Goal: Use online tool/utility: Use online tool/utility

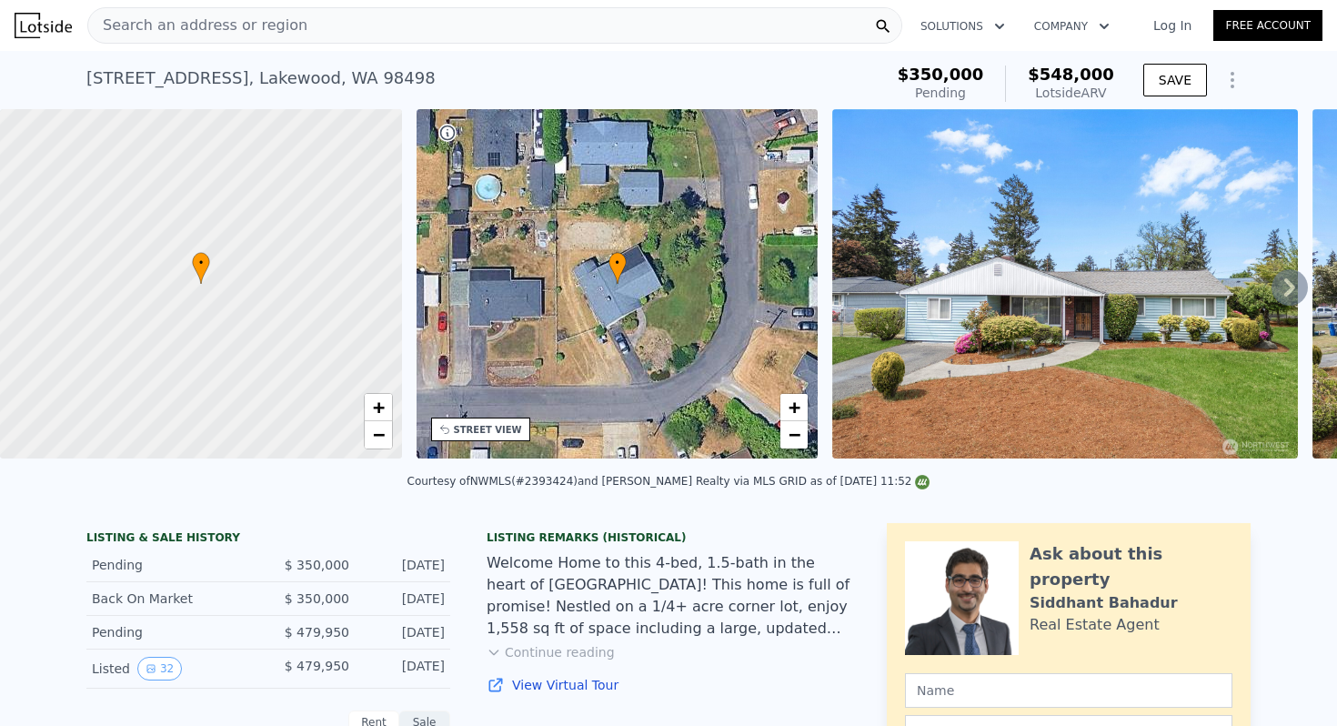
click at [326, 22] on div "Search an address or region" at bounding box center [494, 25] width 815 height 36
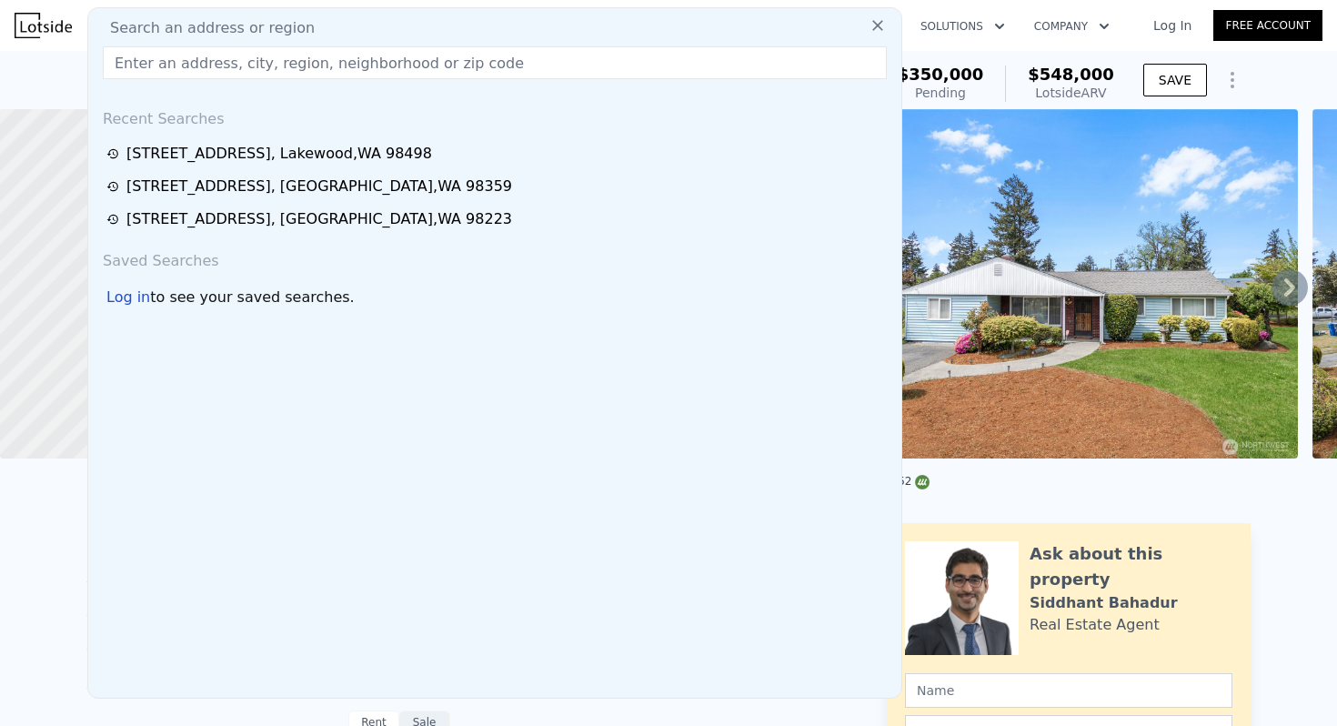
click at [216, 60] on input "text" at bounding box center [495, 62] width 784 height 33
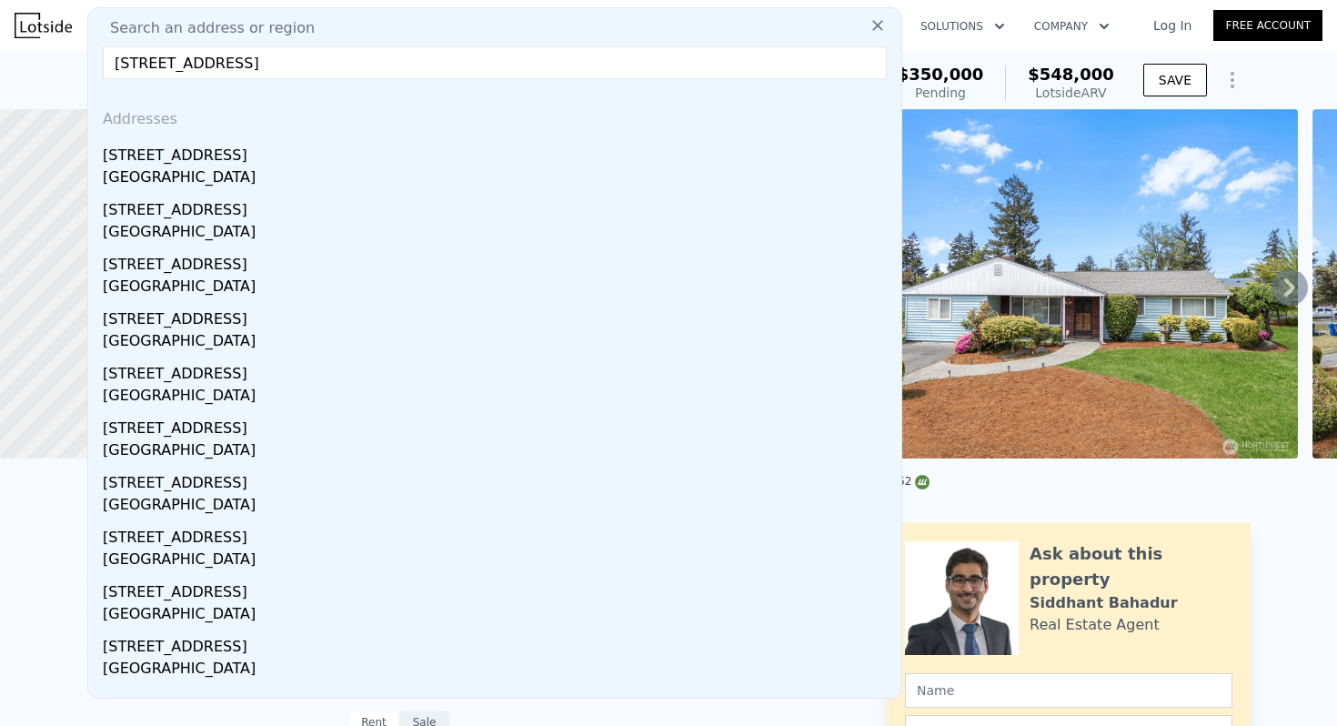
type input "[STREET_ADDRESS]"
click at [235, 167] on div "[GEOGRAPHIC_DATA]" at bounding box center [498, 178] width 791 height 25
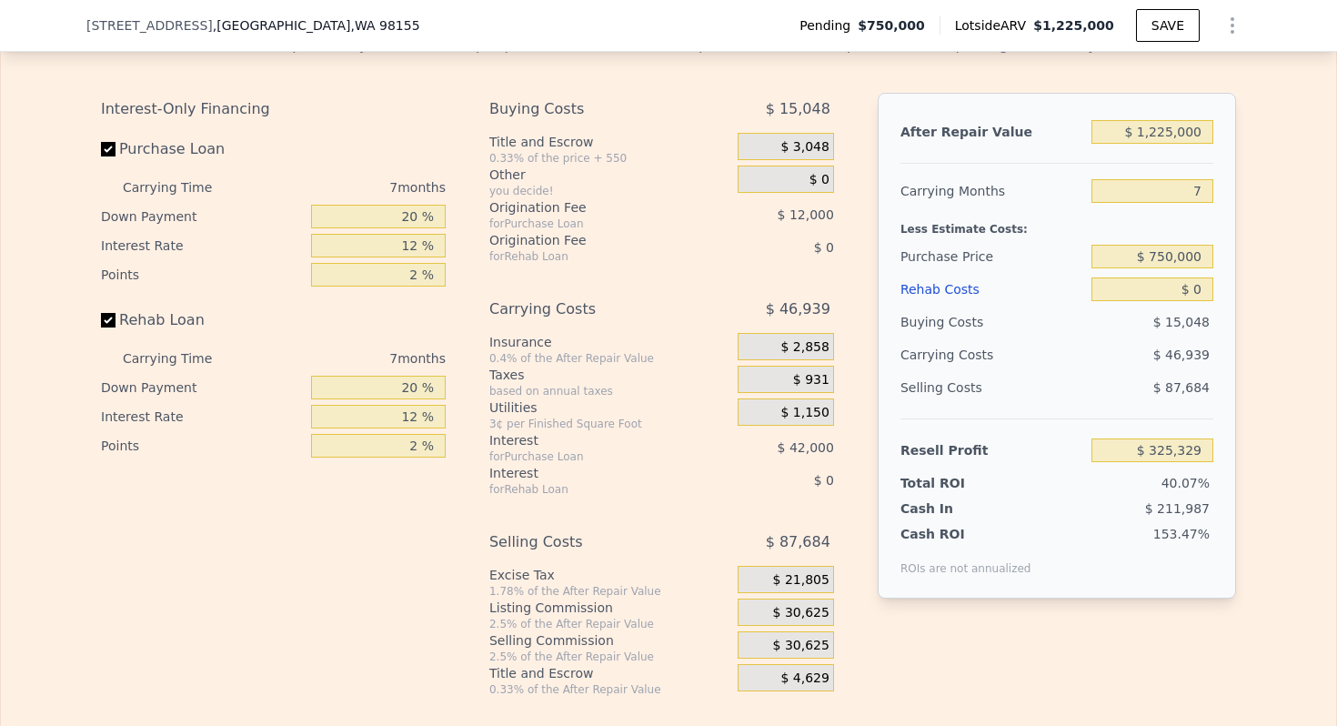
scroll to position [2903, 0]
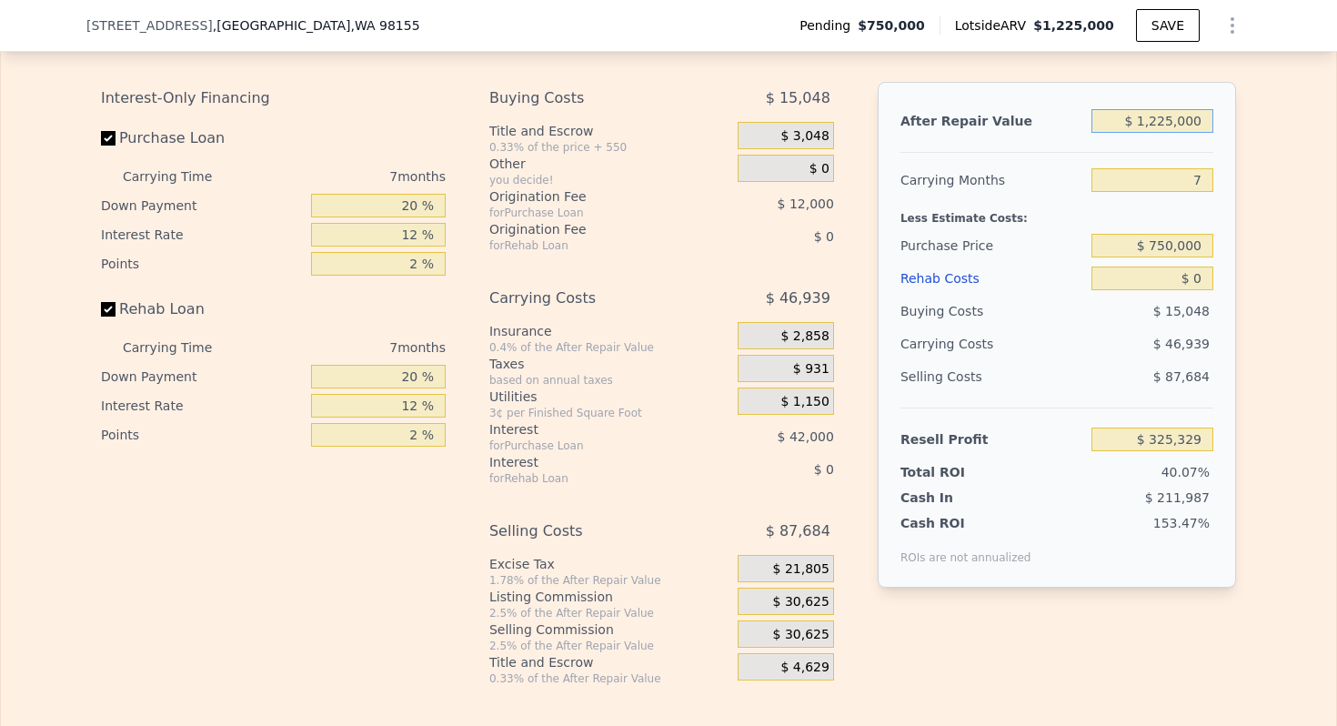
click at [1183, 125] on input "$ 1,225,000" at bounding box center [1152, 121] width 122 height 24
type input "$ 1"
type input "-$ 809,678"
type input "$ 13"
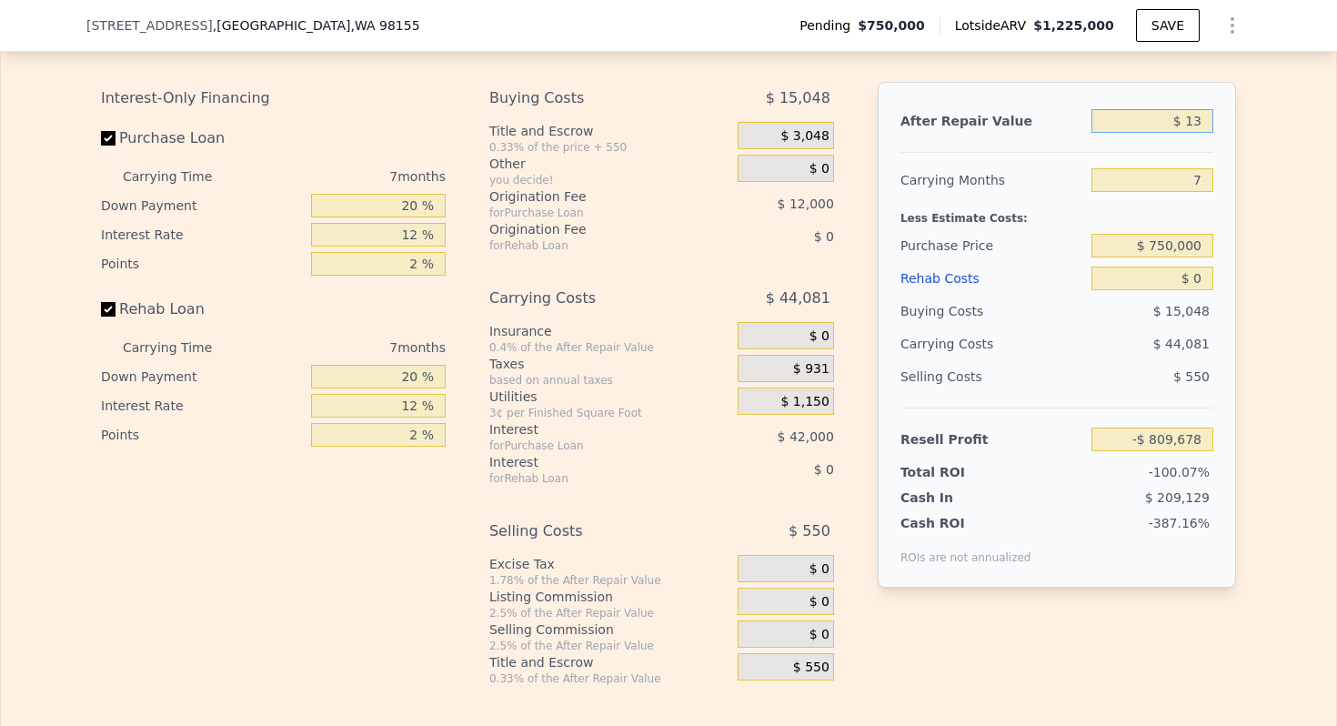
type input "-$ 809,666"
type input "$ 130"
type input "-$ 809,557"
type input "$ 13,000"
type input "-$ 797,633"
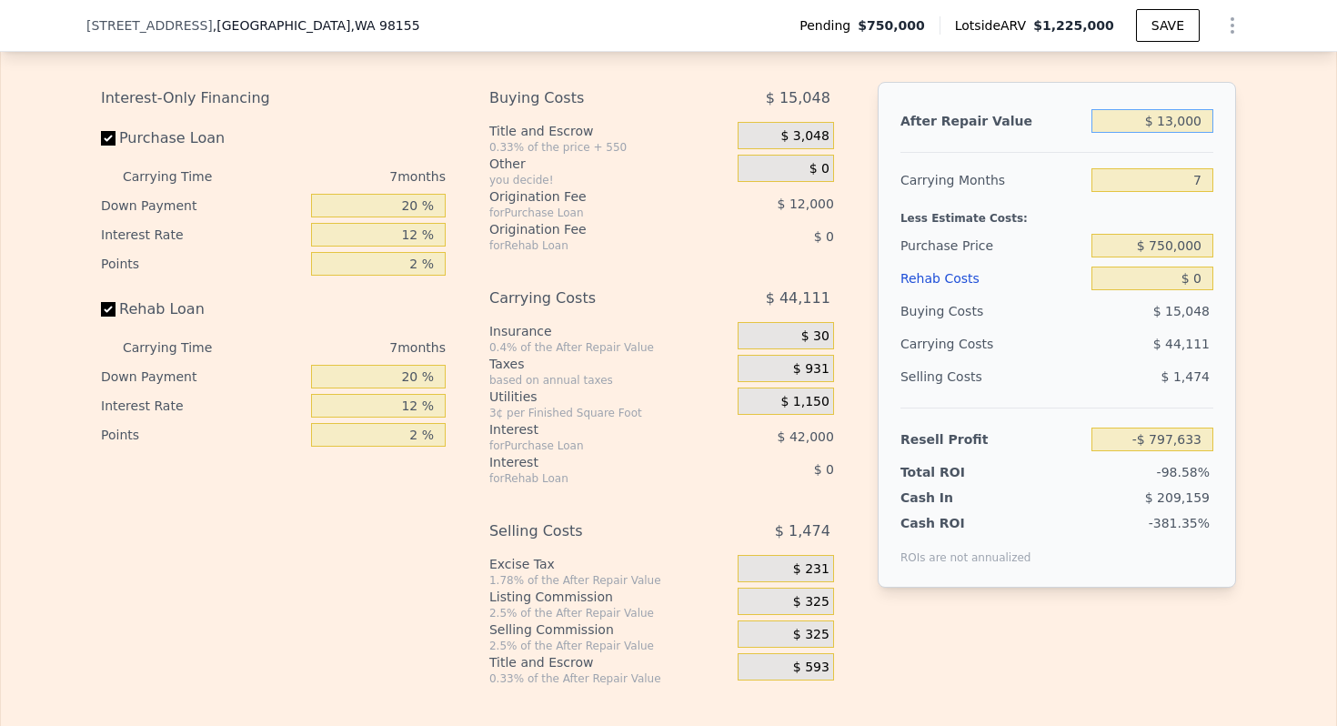
type input "$ 130,000"
type input "-$ 689,229"
type input "$ 1,300,000"
type input "$ 394,819"
type input "$ 1,300,000"
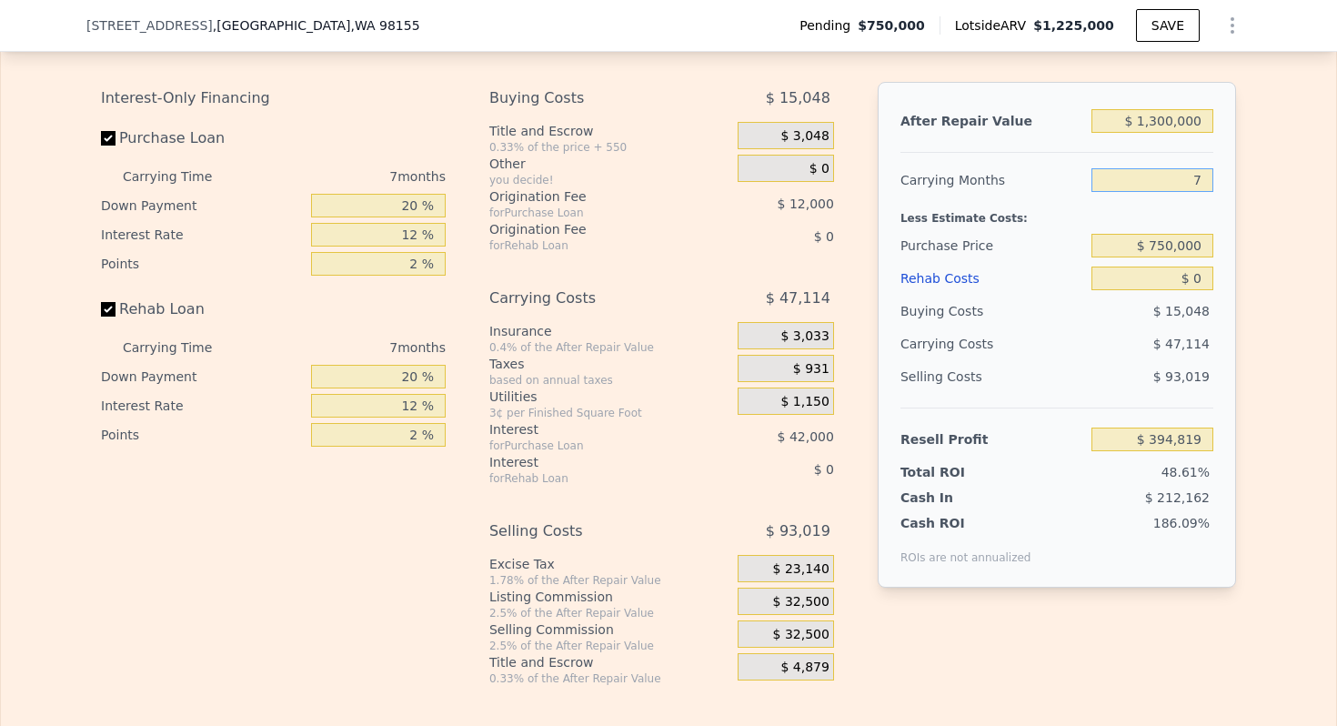
click at [1192, 168] on input "7" at bounding box center [1152, 180] width 122 height 24
type input "4"
type input "$ 415,011"
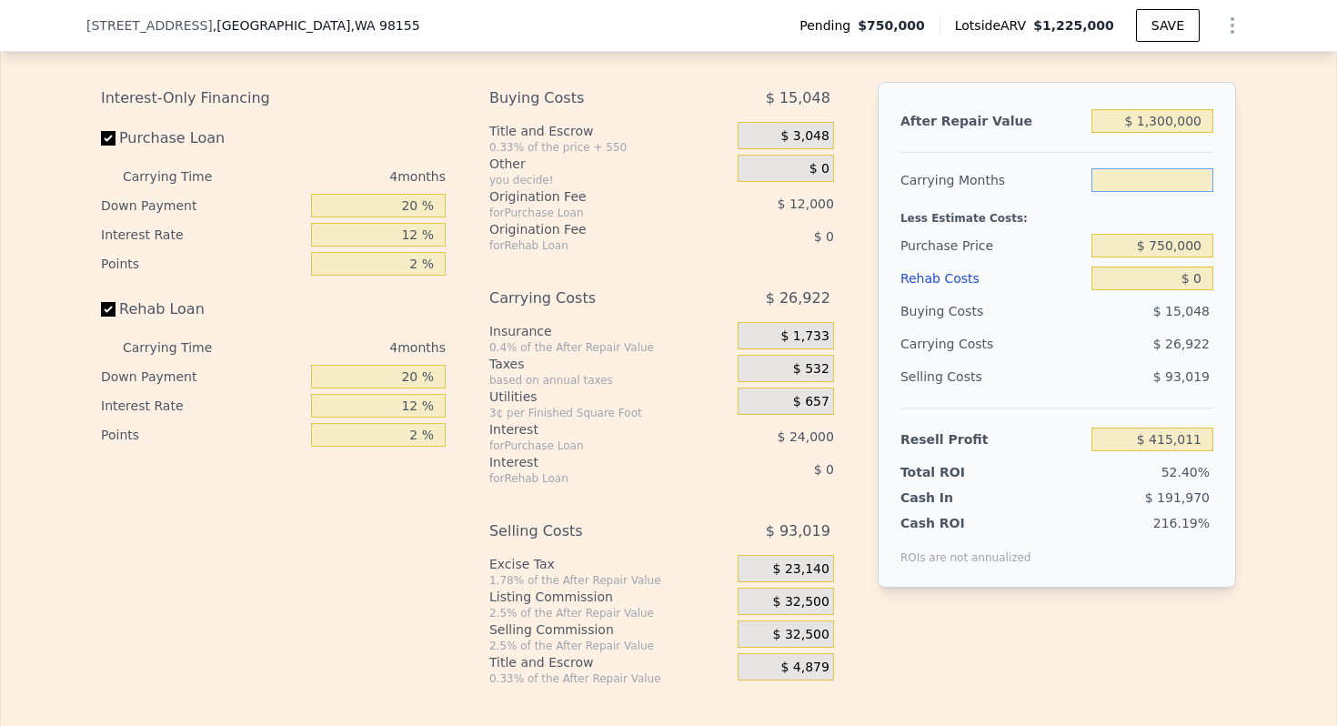
type input "6"
type input "$ 401,549"
type input "6"
click at [396, 205] on input "20 %" at bounding box center [378, 206] width 135 height 24
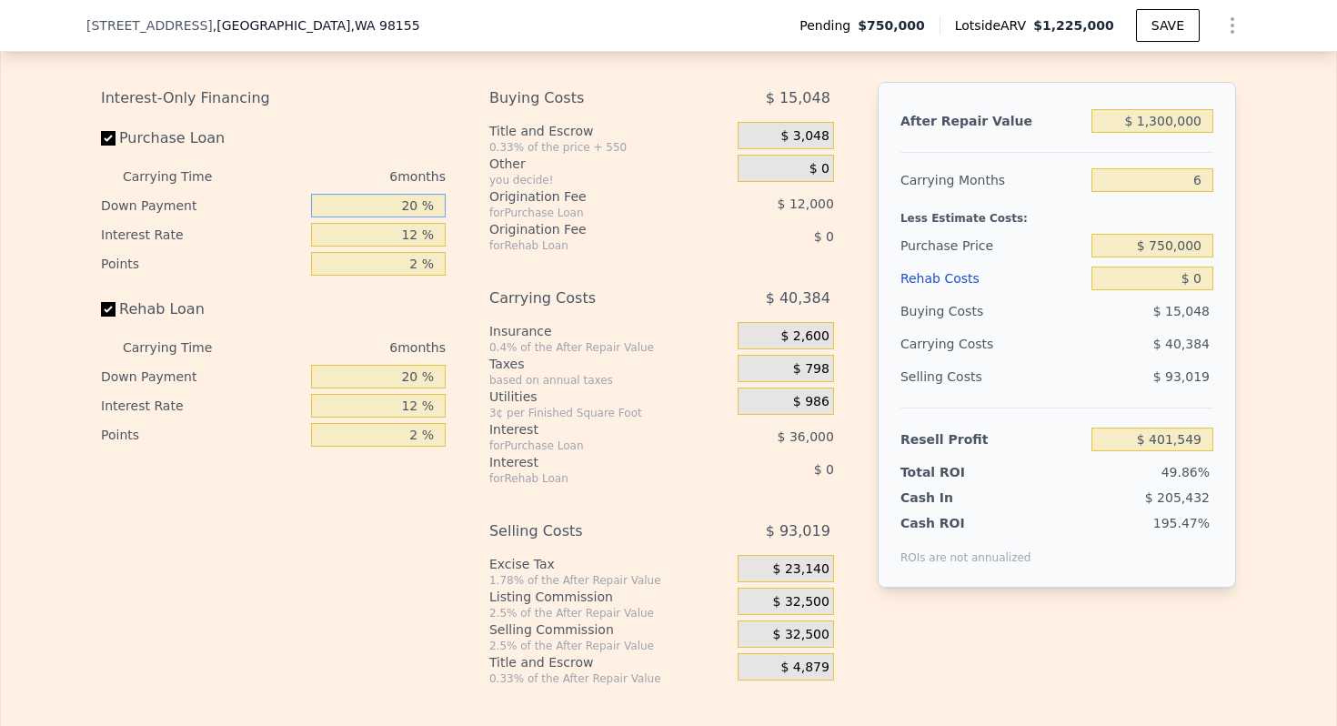
click at [396, 205] on input "20 %" at bounding box center [378, 206] width 135 height 24
type input "10 %"
type input "$ 395,549"
type input "10 %"
click at [398, 232] on input "12 %" at bounding box center [378, 235] width 135 height 24
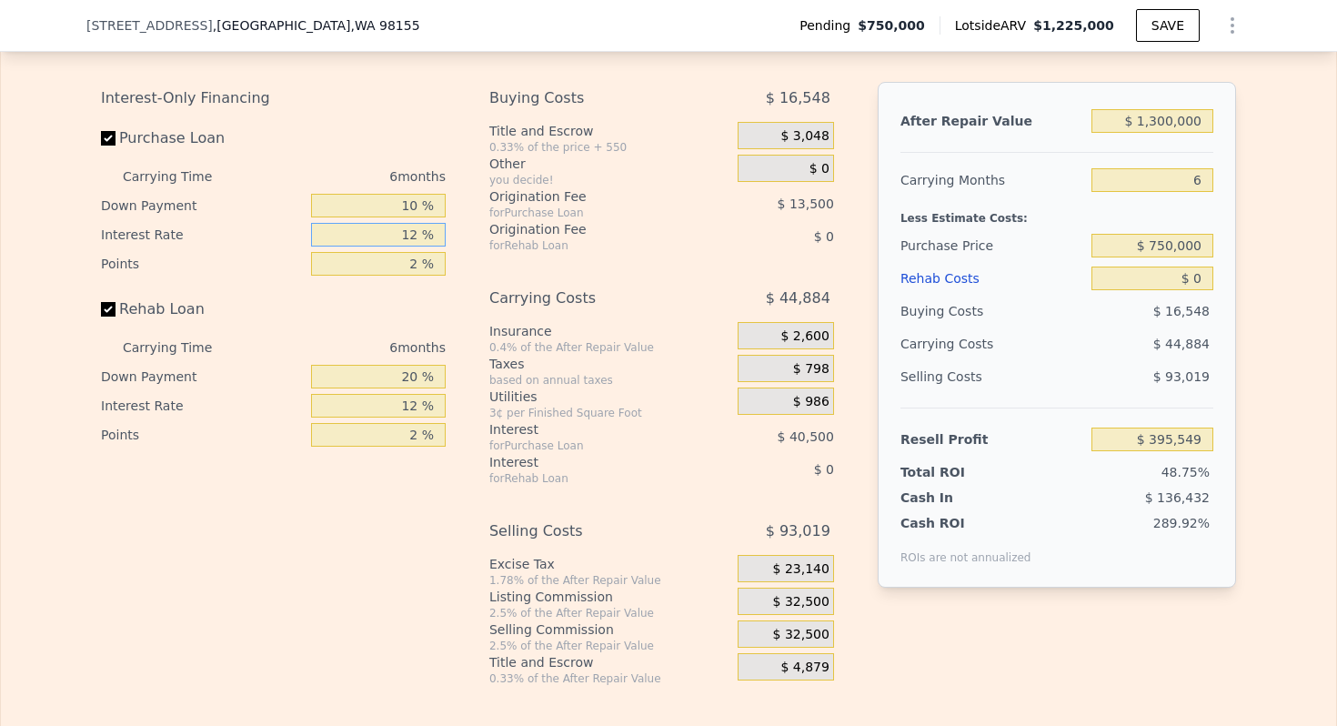
click at [398, 232] on input "12 %" at bounding box center [378, 235] width 135 height 24
type input "0 %"
type input "$ 436,049"
type input "10 %"
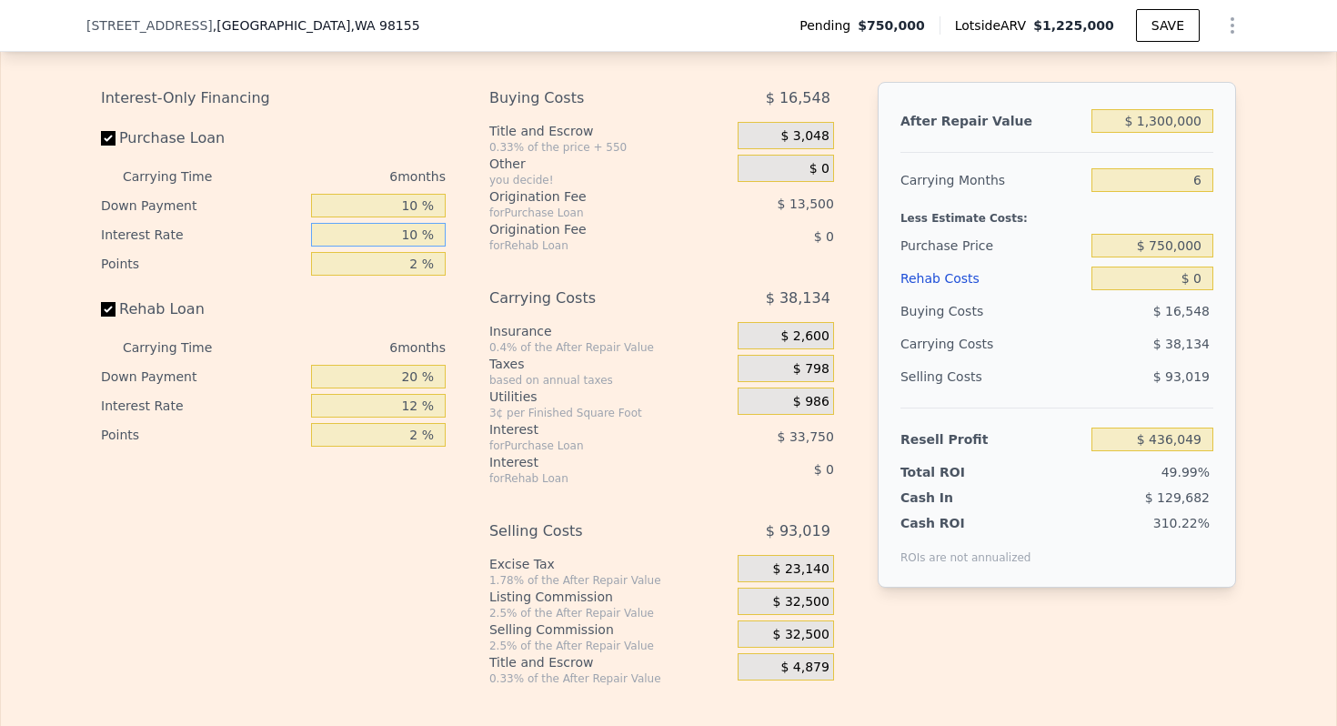
type input "$ 402,299"
type input "10 %"
click at [406, 256] on input "2 %" at bounding box center [378, 264] width 135 height 24
type input "1 %"
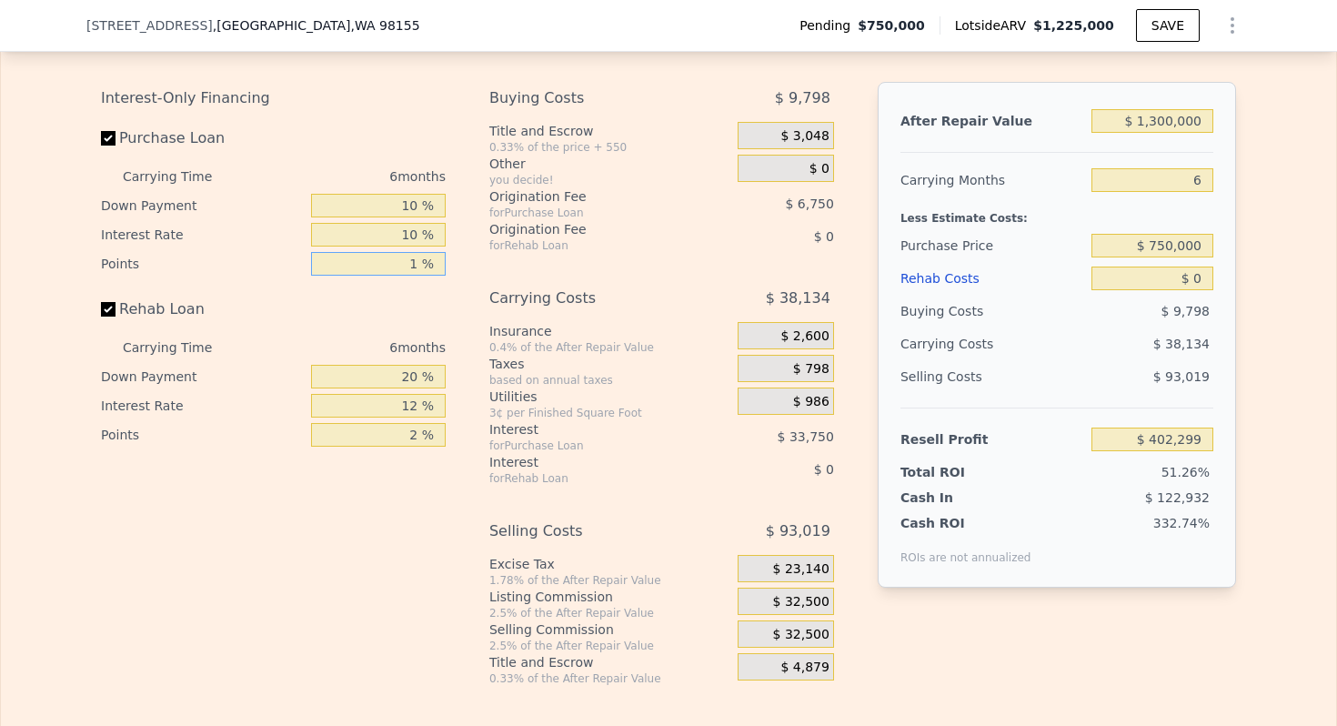
type input "$ 409,049"
type input "1 %"
click at [406, 376] on input "20 %" at bounding box center [378, 377] width 135 height 24
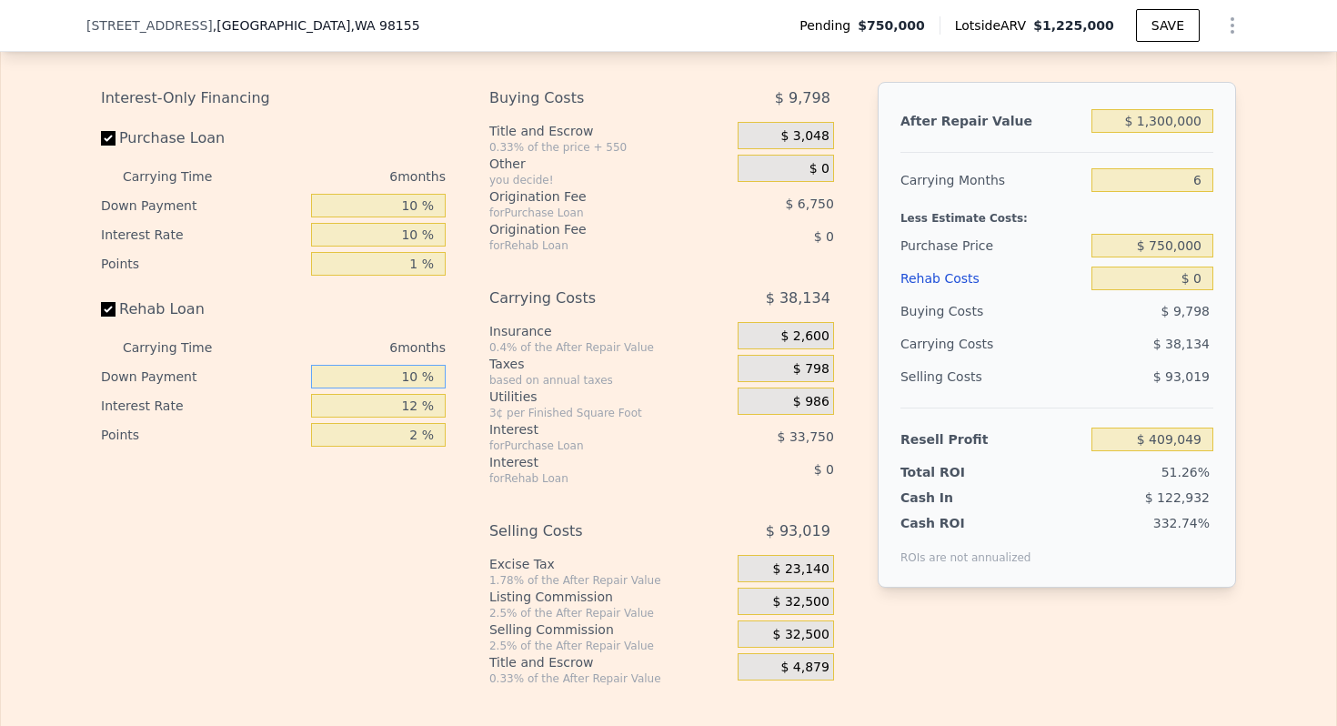
type input "10 %"
click at [405, 403] on input "12 %" at bounding box center [378, 406] width 135 height 24
type input "10 %"
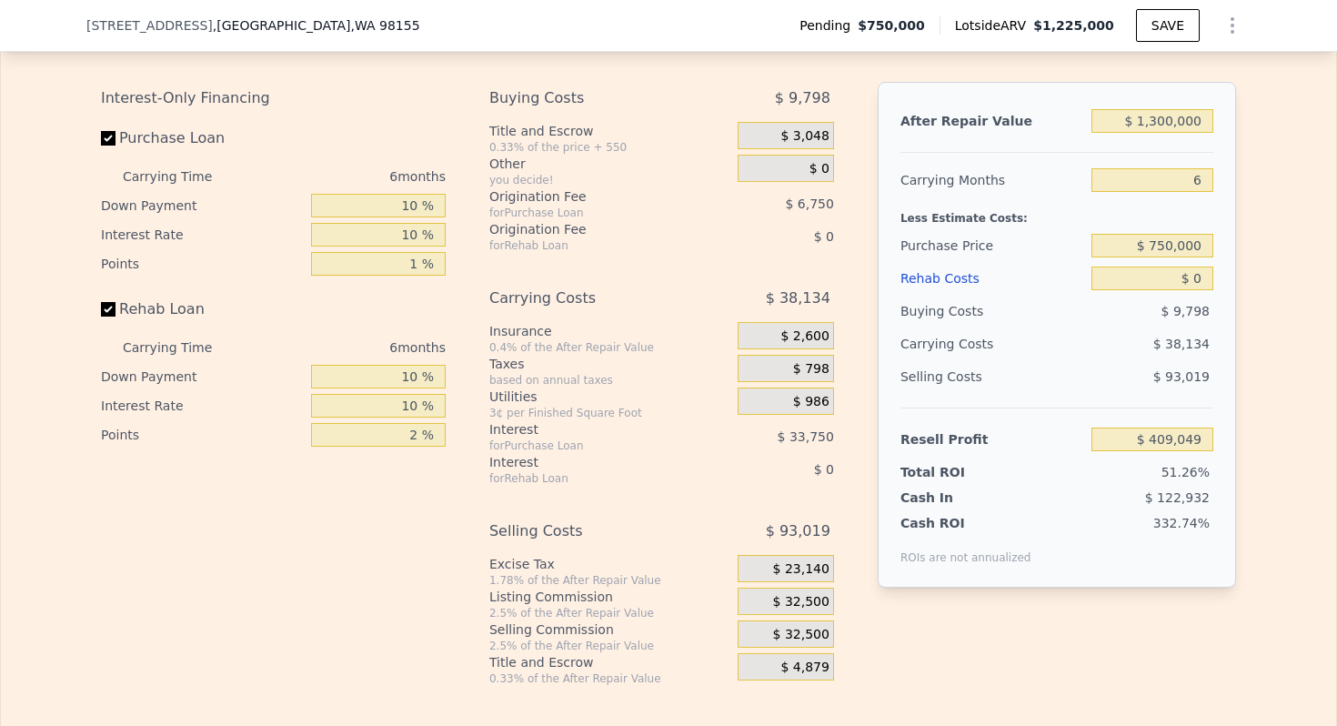
click at [393, 457] on div "Interest-Only Financing Purchase Loan Carrying Time 6 months Down Payment 10 % …" at bounding box center [280, 384] width 359 height 604
click at [398, 434] on input "2 %" at bounding box center [378, 435] width 135 height 24
type input "1 %"
click at [587, 492] on div "Buying Costs $ 9,798 Title and Escrow 0.33% of the price + 550 $ 3,048 Other yo…" at bounding box center [661, 384] width 345 height 604
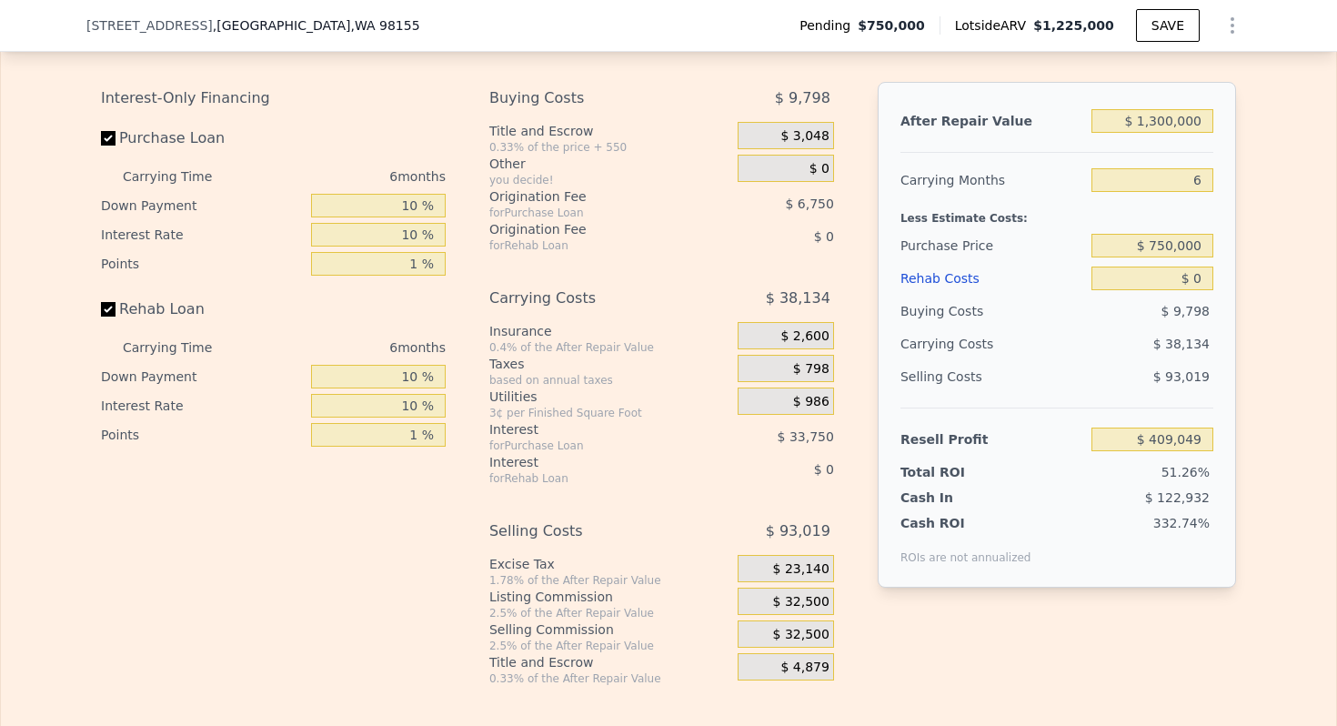
click at [809, 600] on span "$ 32,500" at bounding box center [801, 602] width 56 height 16
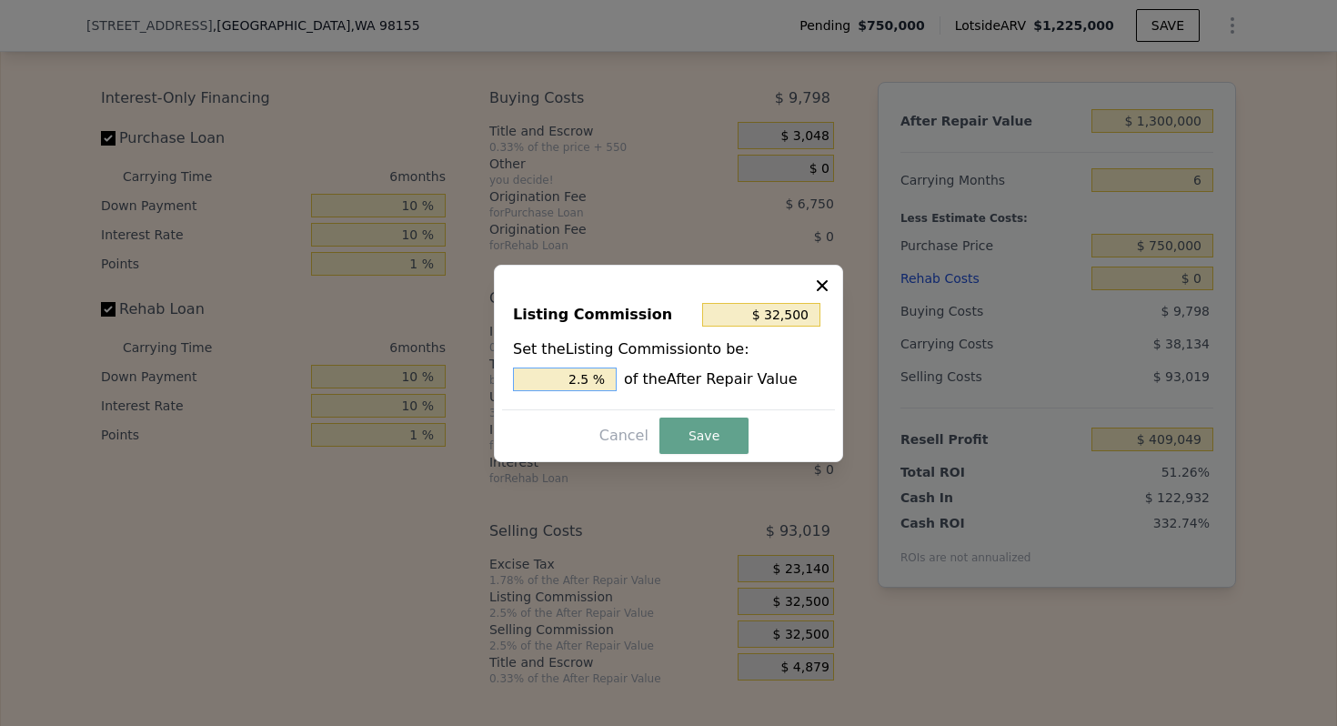
click at [576, 377] on input "2.5 %" at bounding box center [565, 379] width 104 height 24
click at [786, 314] on input "$ 32,500" at bounding box center [761, 315] width 118 height 24
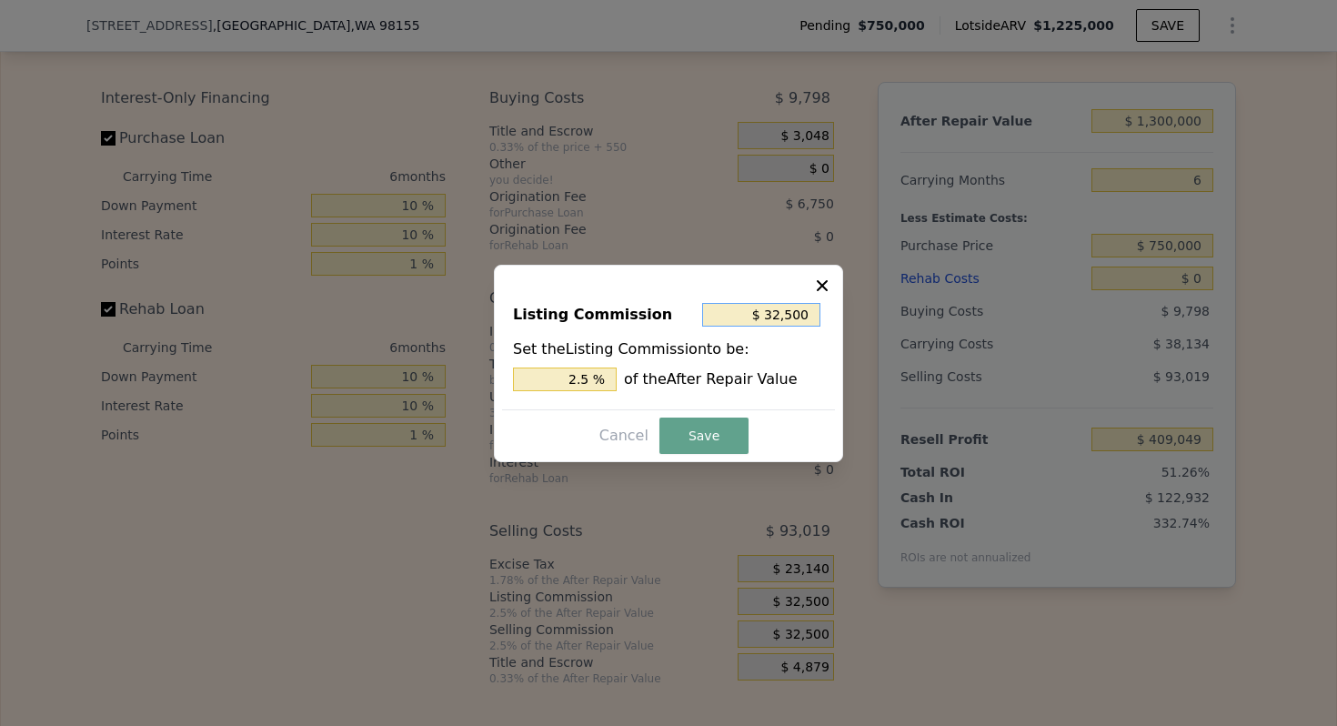
click at [786, 314] on input "$ 32,500" at bounding box center [761, 315] width 118 height 24
type input "$ 1"
type input "0.000 %"
type input "$ 10"
type input "0.001 %"
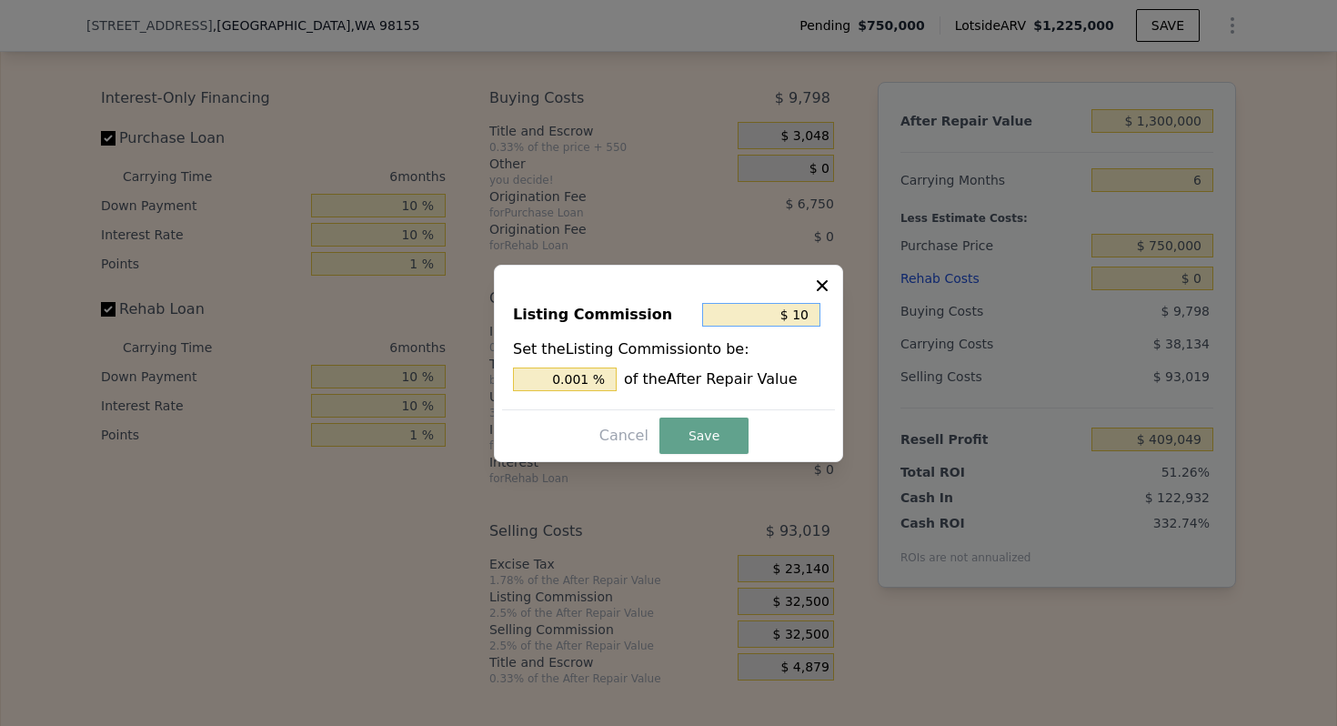
type input "$ 100"
type input "0.008 %"
type input "$ 1,000"
type input "0.077 %"
type input "$ 10,000"
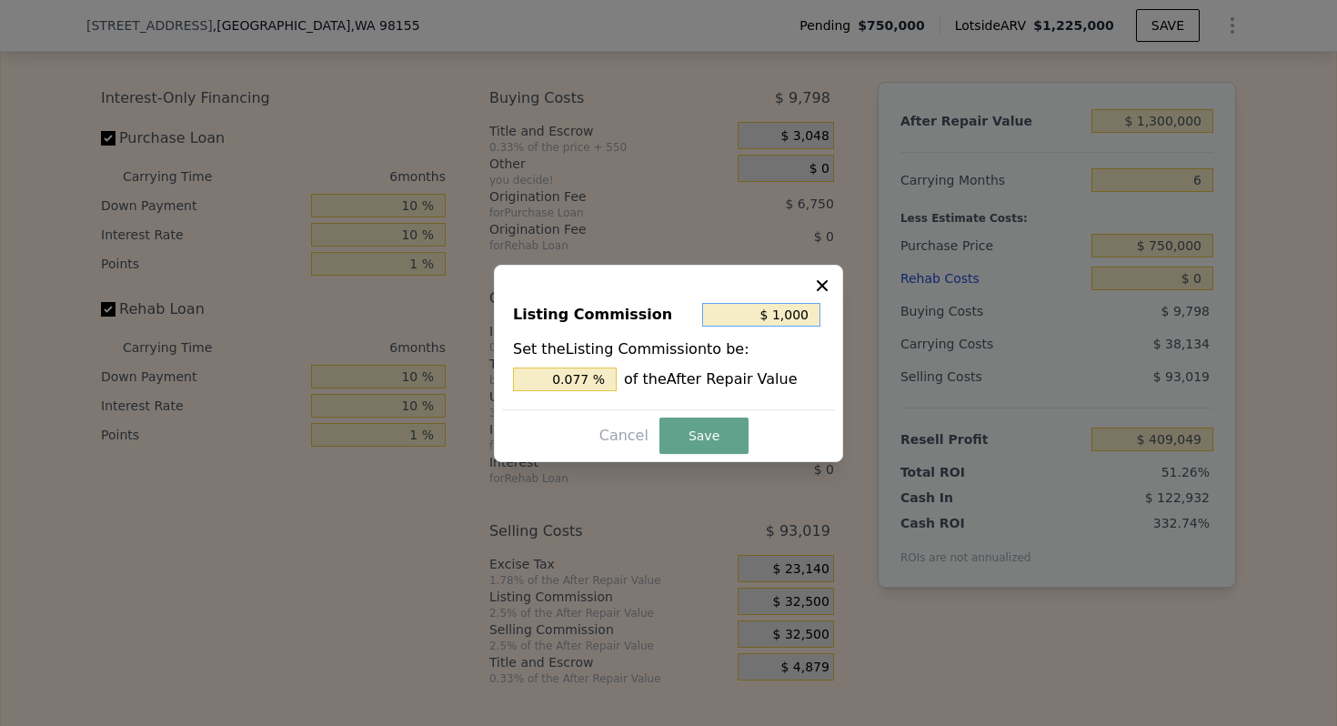
type input "0.769 %"
type input "$ 10,000"
click at [698, 427] on button "Save" at bounding box center [703, 435] width 89 height 36
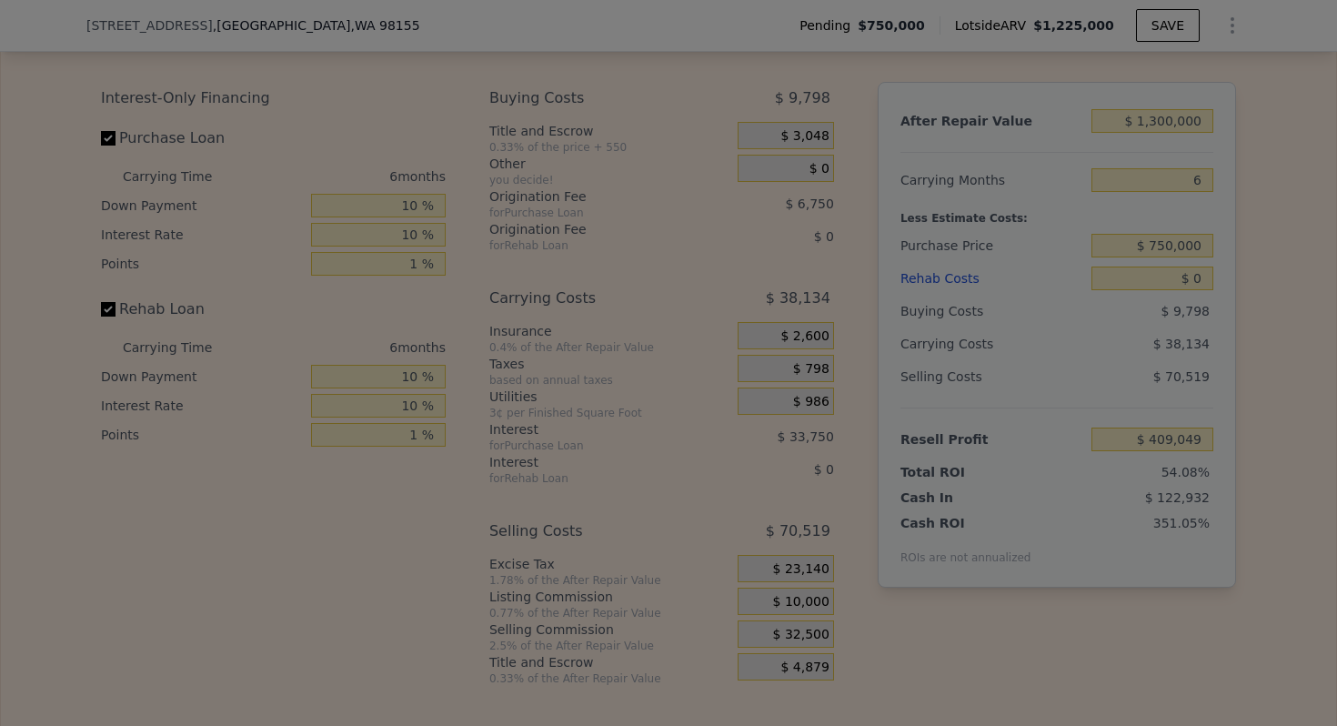
type input "$ 431,549"
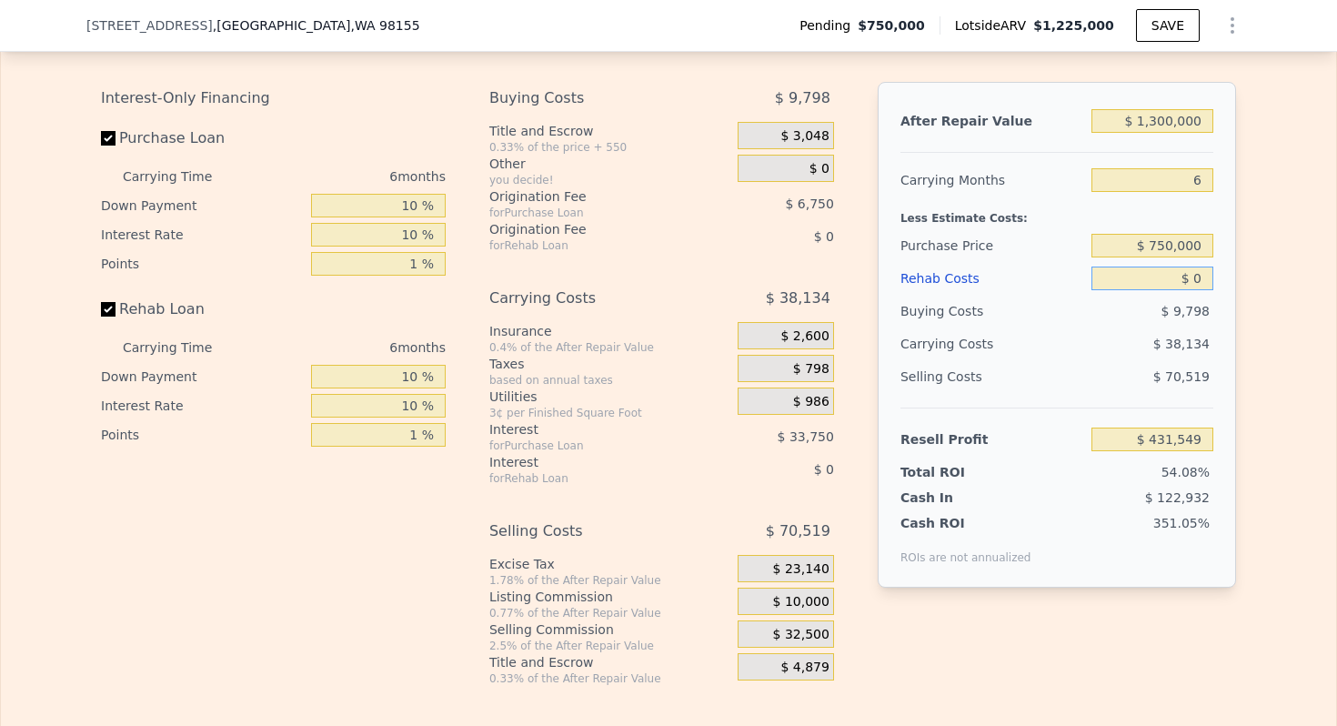
click at [1197, 277] on input "$ 0" at bounding box center [1152, 278] width 122 height 24
type input "$ 1"
type input "$ 431,548"
type input "$ 15"
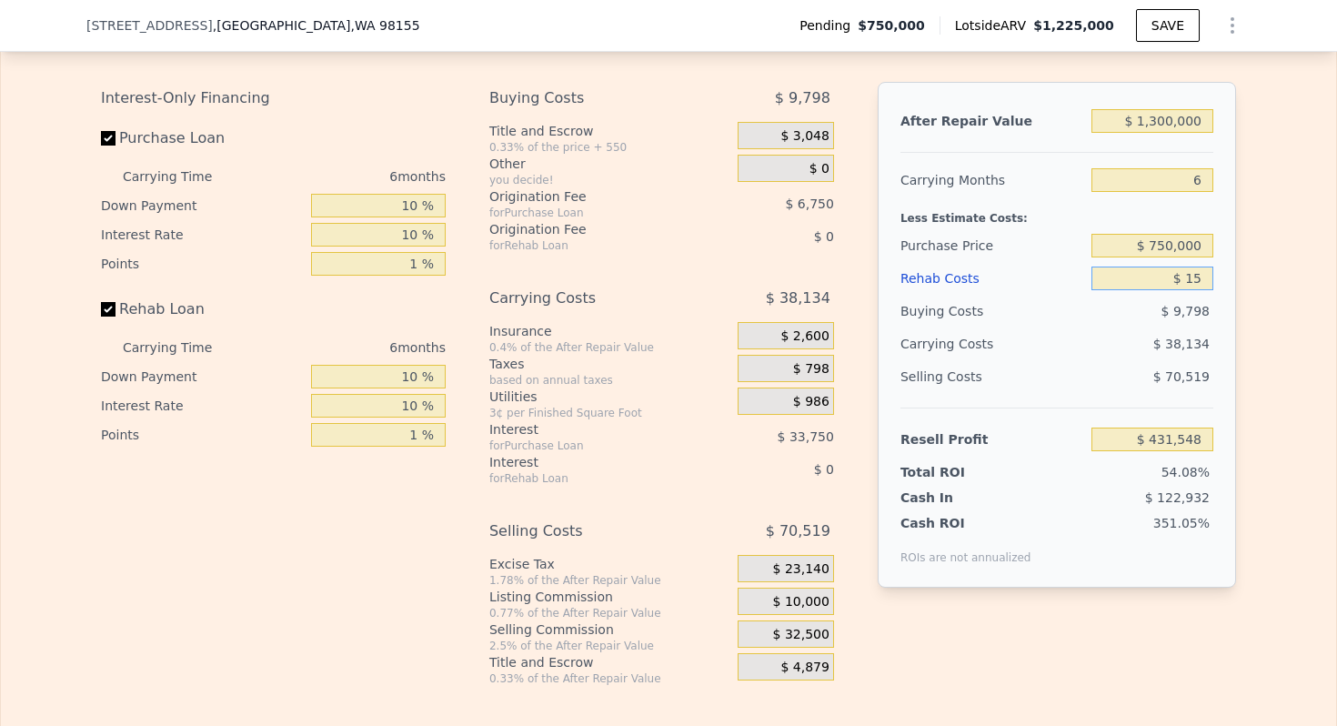
type input "$ 431,534"
type input "$ 150"
type input "$ 431,392"
type input "$ 1,500"
type input "$ 429,969"
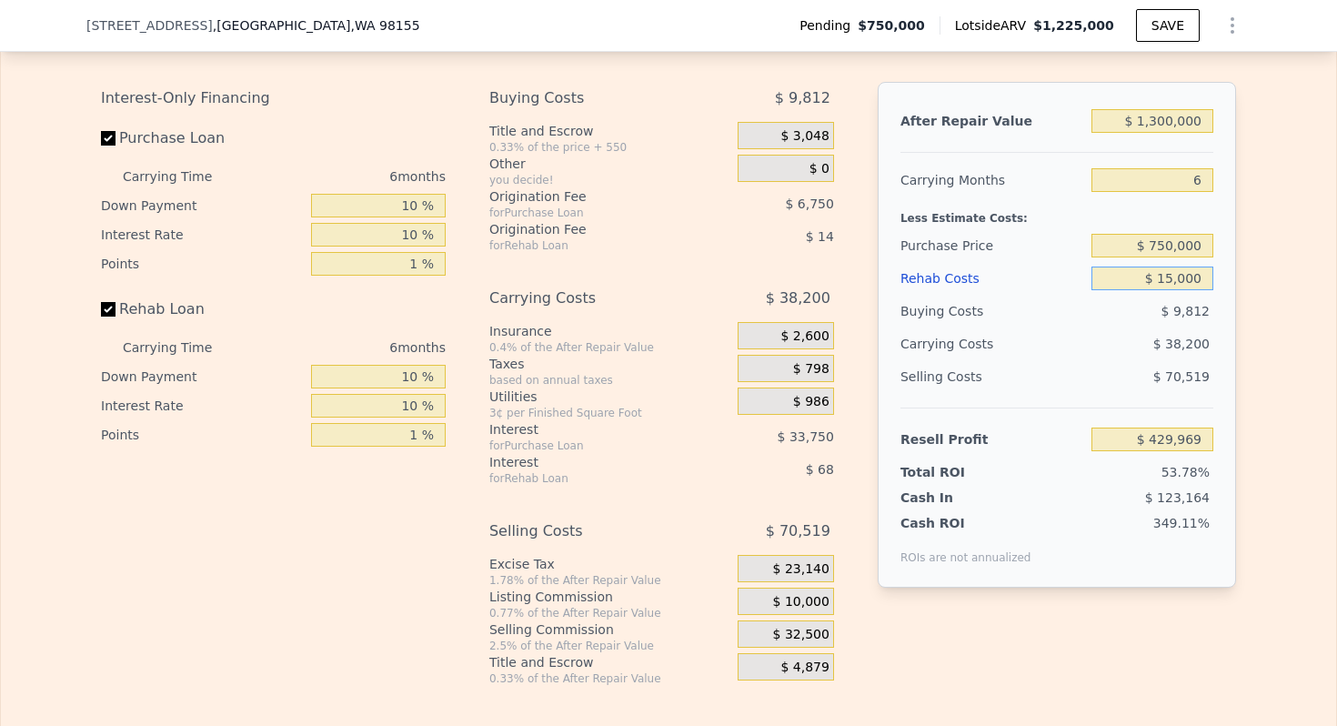
type input "$ 150,000"
type input "$ 273,449"
type input "$ 150,000"
click at [966, 214] on div "Less Estimate Costs:" at bounding box center [1056, 212] width 313 height 33
click at [1168, 120] on input "$ 1,300,000" at bounding box center [1152, 121] width 122 height 24
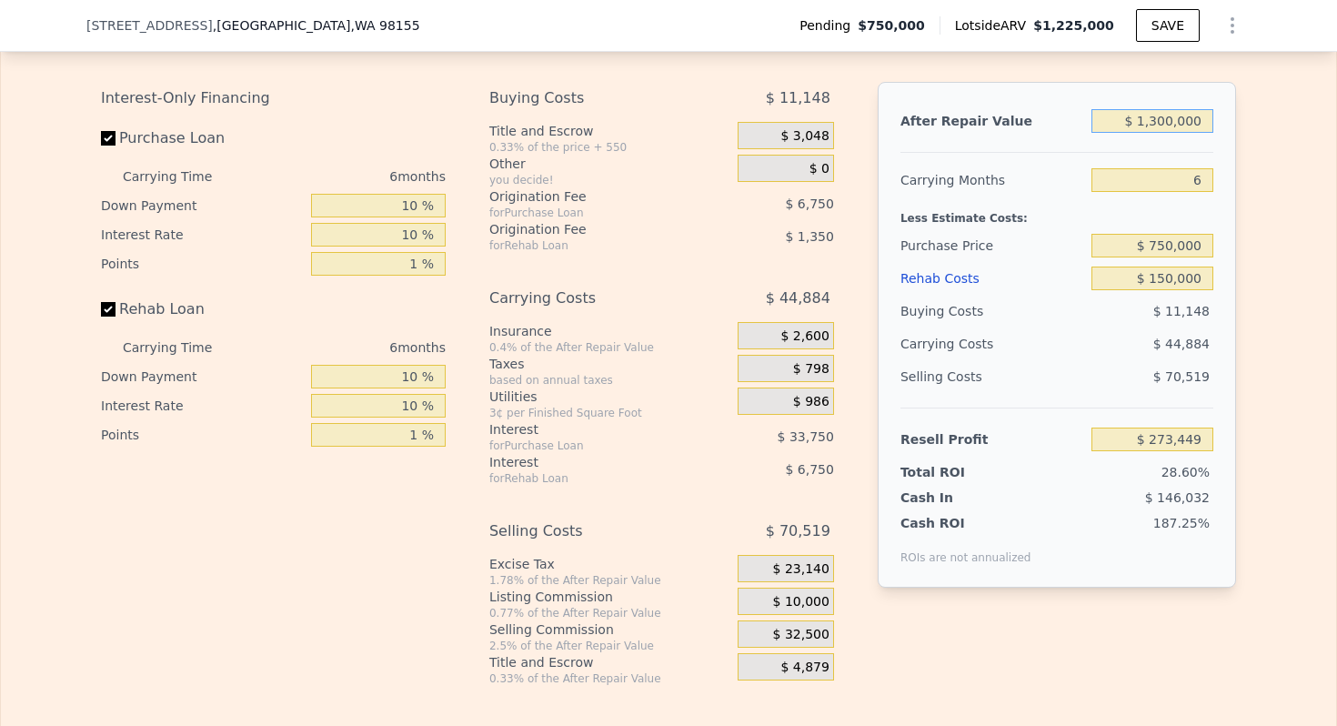
click at [1168, 120] on input "$ 1,300,000" at bounding box center [1152, 121] width 122 height 24
type input "$ 110,000"
type input "-$ 850,122"
type input "$ 1,100,000"
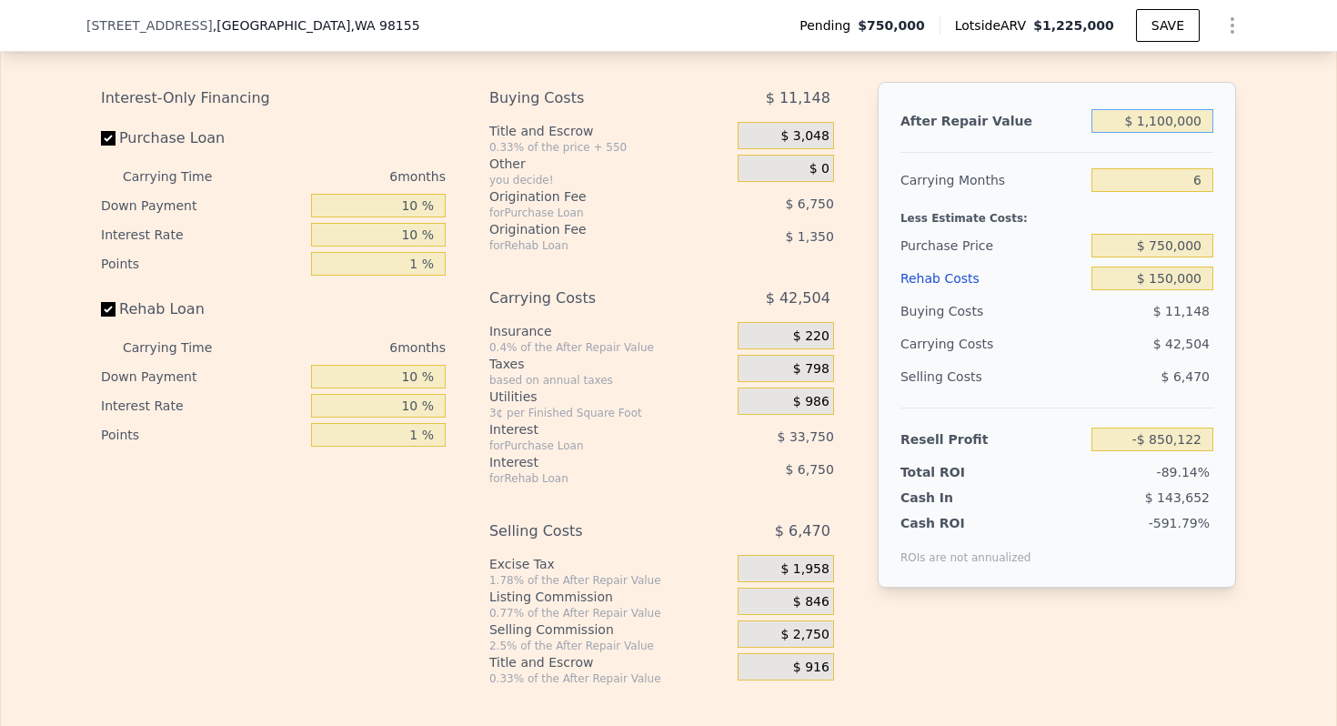
type input "$ 84,613"
click at [988, 188] on div "Carrying Months" at bounding box center [992, 180] width 184 height 33
click at [1173, 122] on input "$ 1,100,000" at bounding box center [1152, 121] width 122 height 24
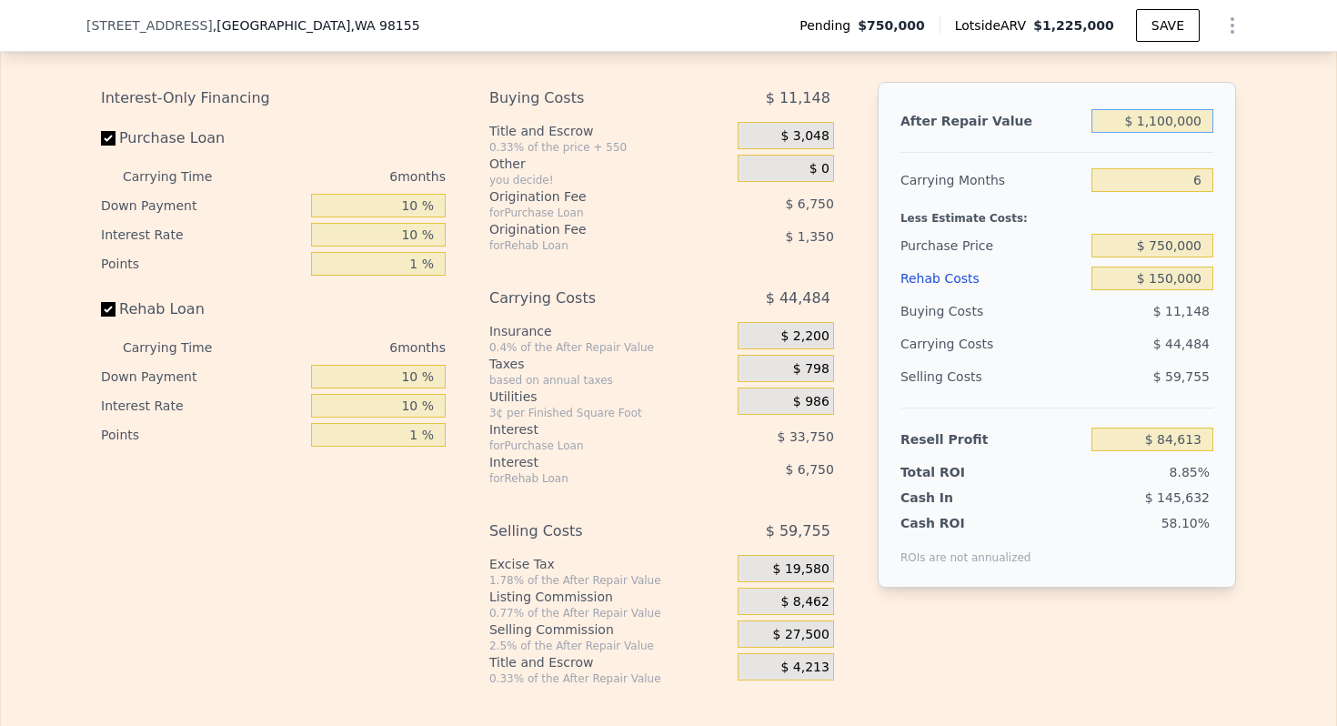
type input "$ 1"
type input "-$ 953,981"
type input "$ 120,000"
type input "-$ 840,681"
type input "$ 1,200,000"
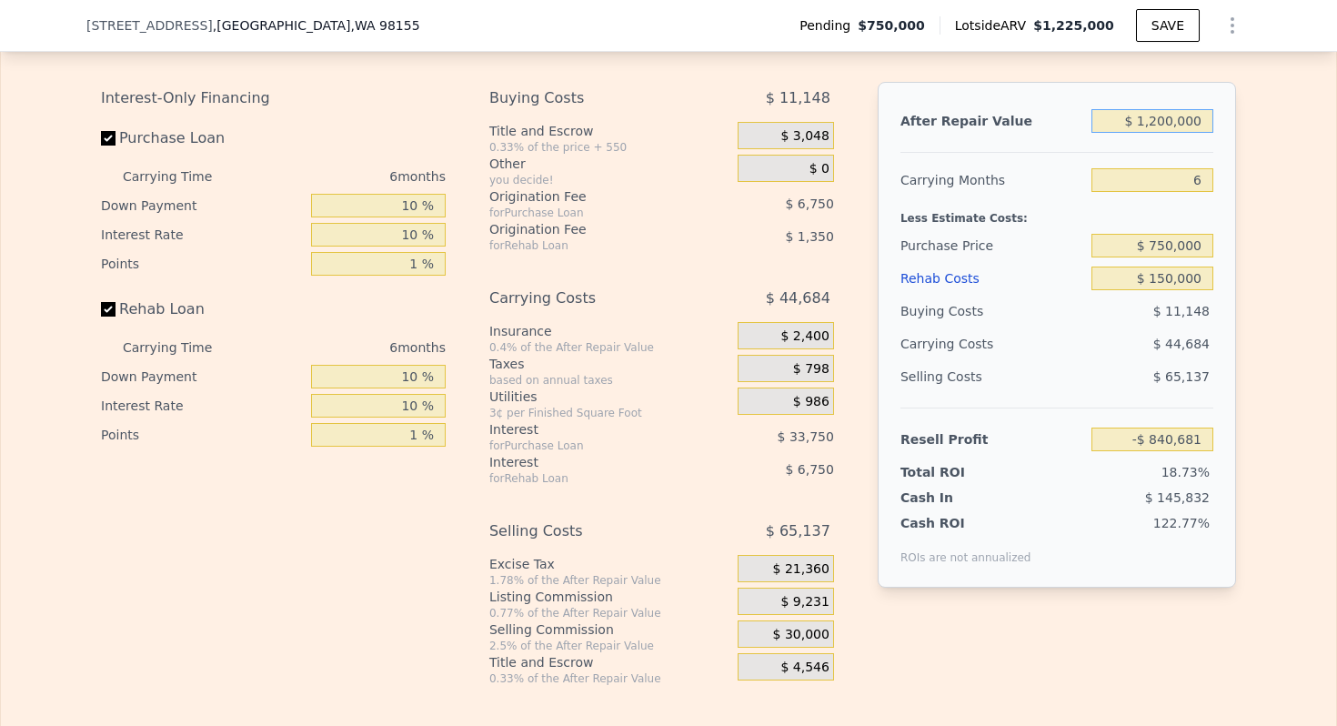
type input "$ 179,031"
click at [1151, 123] on input "$ 1,200,000" at bounding box center [1152, 121] width 122 height 24
type input "$ 1"
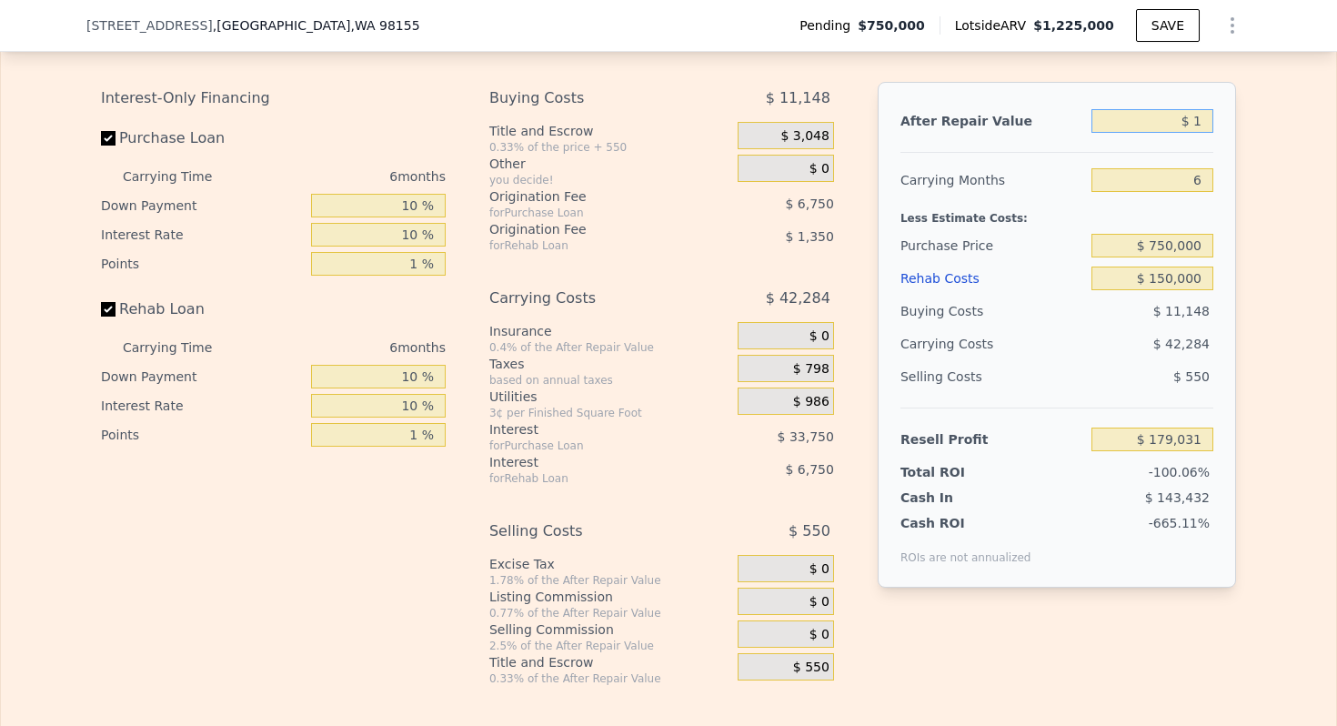
type input "-$ 953,981"
type input "$ 100,000"
type input "-$ 859,564"
type input "$ 1,000,000"
type input "-$ 9,804"
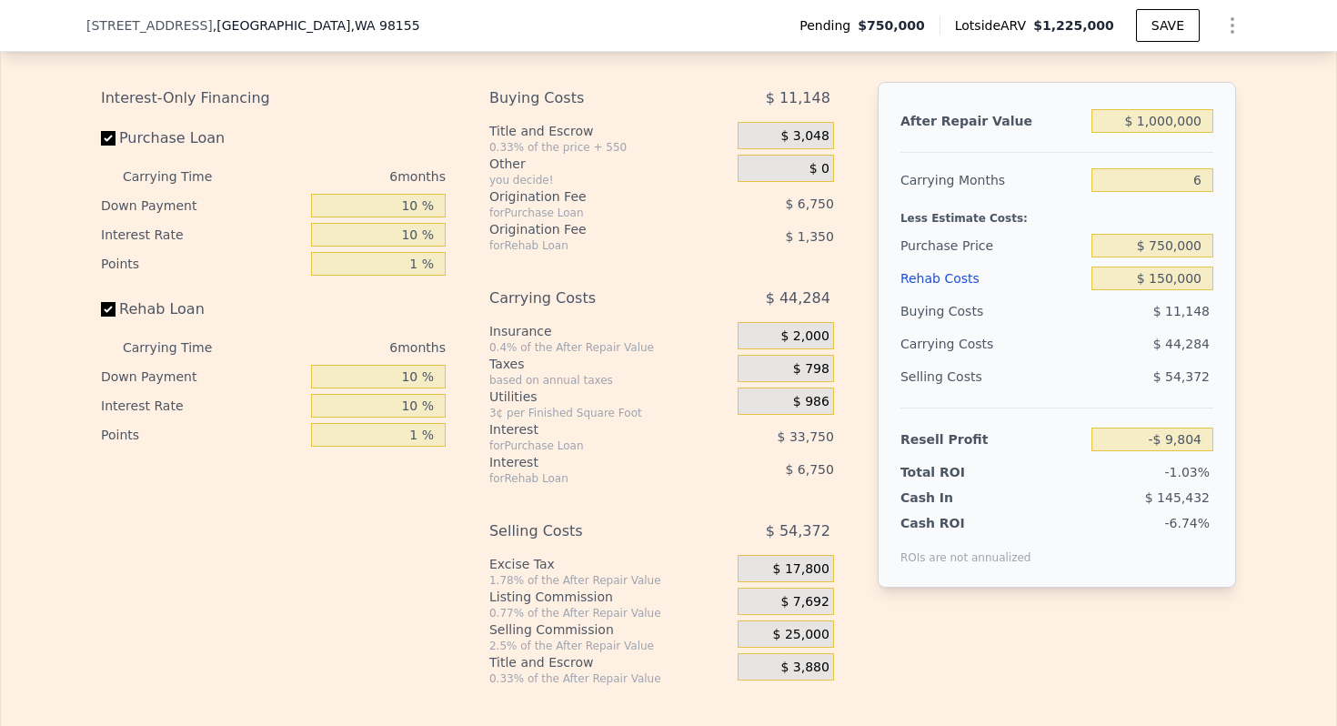
click at [961, 196] on div "Less Estimate Costs:" at bounding box center [1056, 212] width 313 height 33
click at [1167, 129] on input "$ 1,000,000" at bounding box center [1152, 121] width 122 height 24
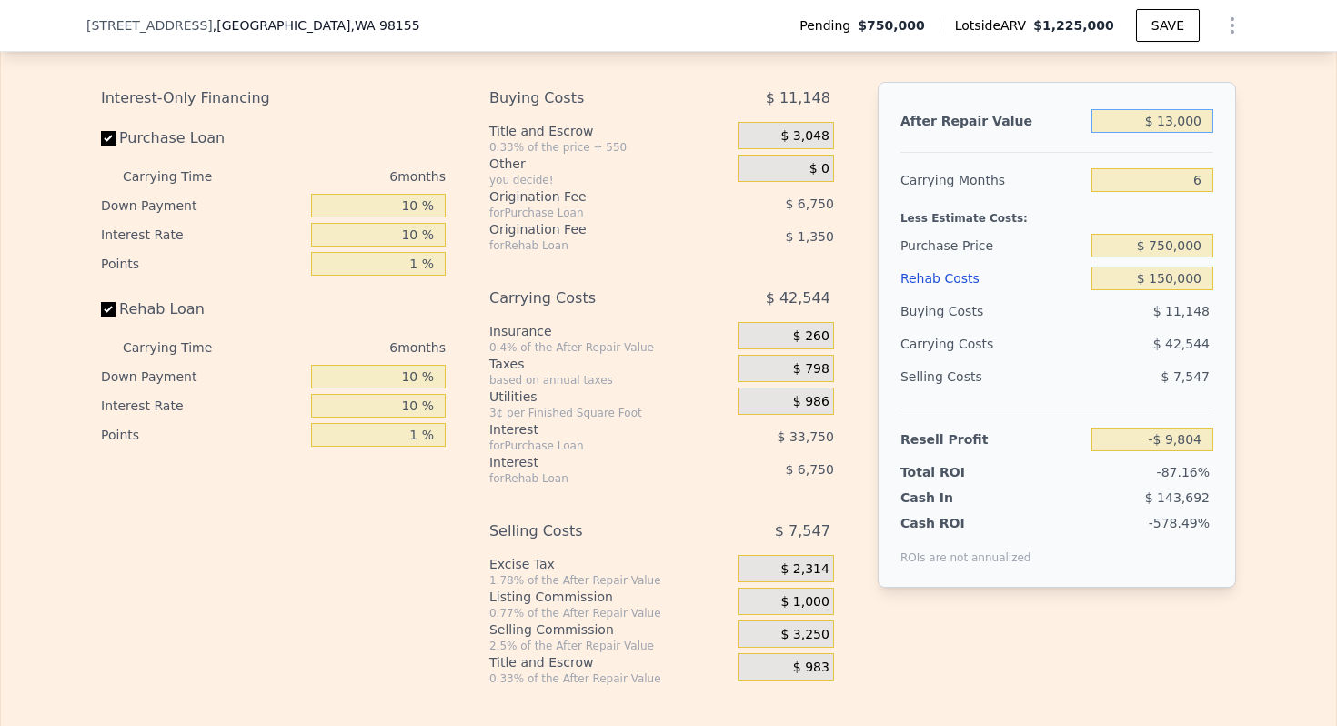
type input "$ 130,000"
type input "-$ 831,239"
type input "$ 1,300,000"
type input "$ 273,449"
click at [1159, 120] on input "$ 1,300,000" at bounding box center [1152, 121] width 122 height 24
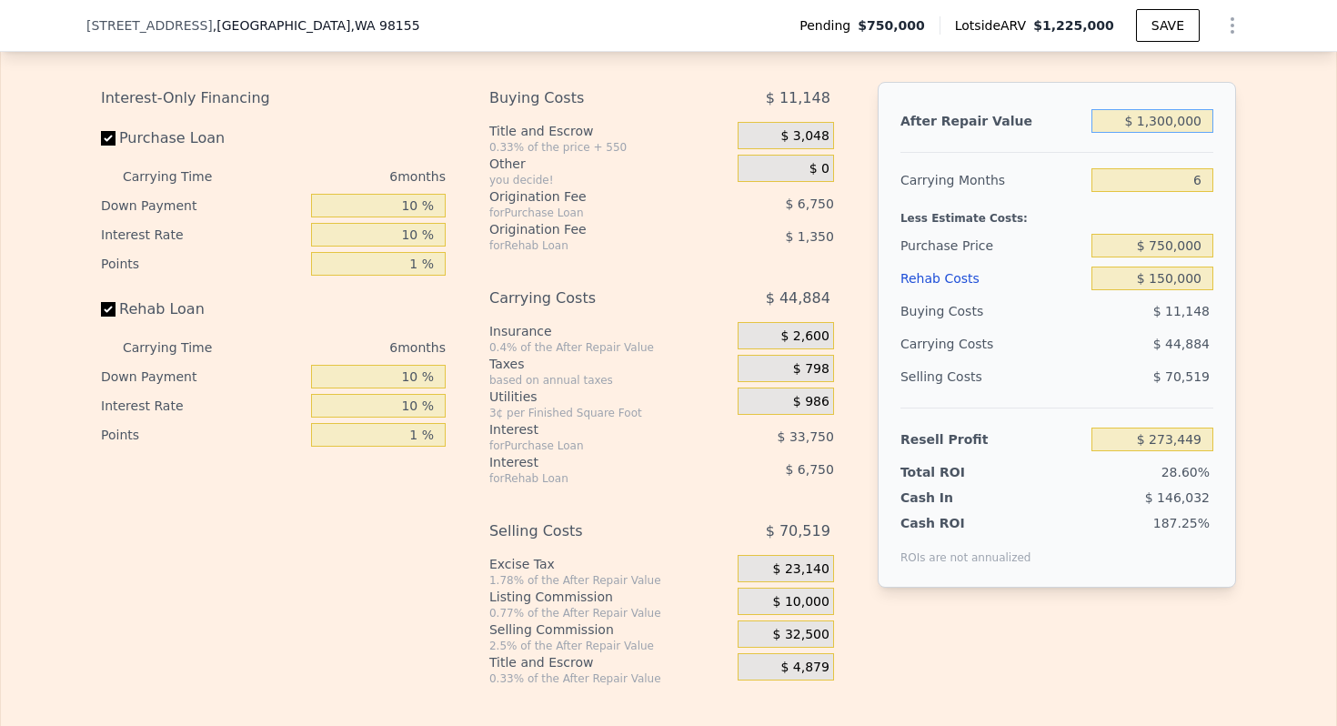
click at [1159, 120] on input "$ 1,300,000" at bounding box center [1152, 121] width 122 height 24
type input "$ 12"
type input "-$ 953,970"
type input "$ 120,000"
type input "-$ 840,681"
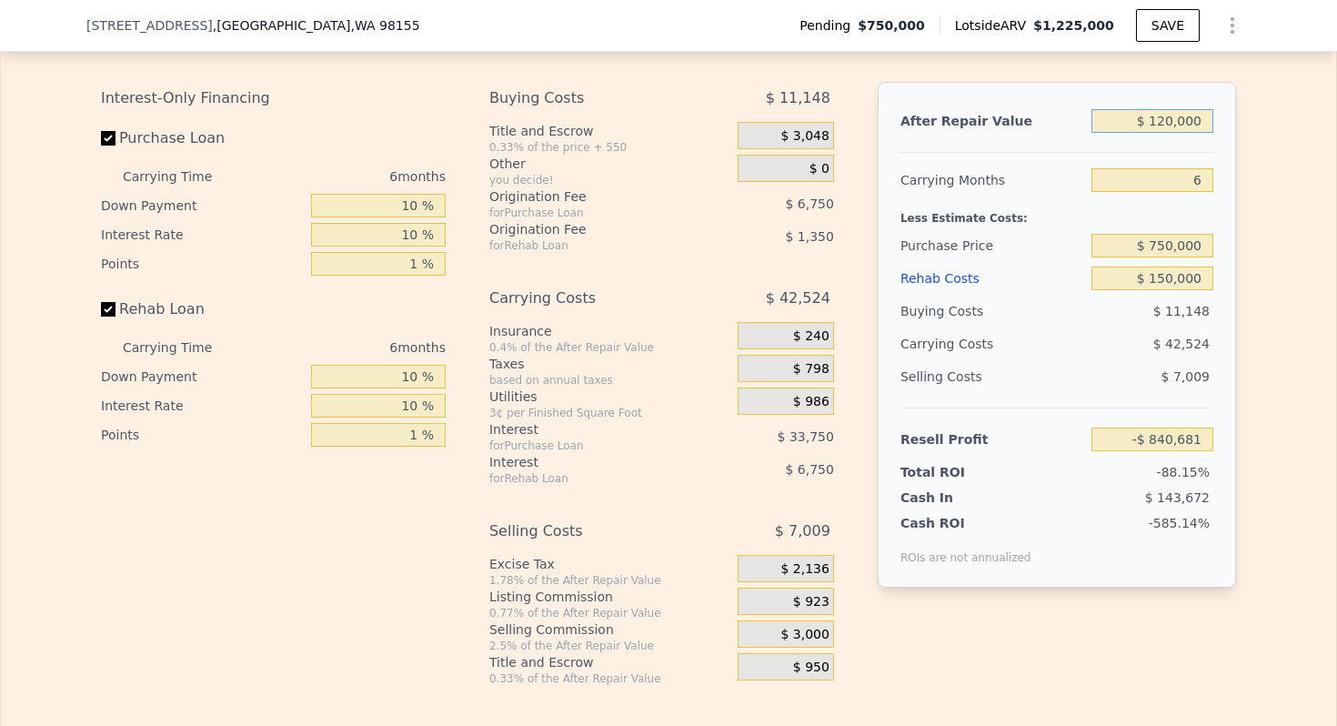
type input "$ 1,200,000"
type input "$ 179,031"
click at [968, 193] on div "Carrying Months" at bounding box center [992, 180] width 184 height 33
click at [1160, 117] on input "$ 1,200,000" at bounding box center [1152, 121] width 122 height 24
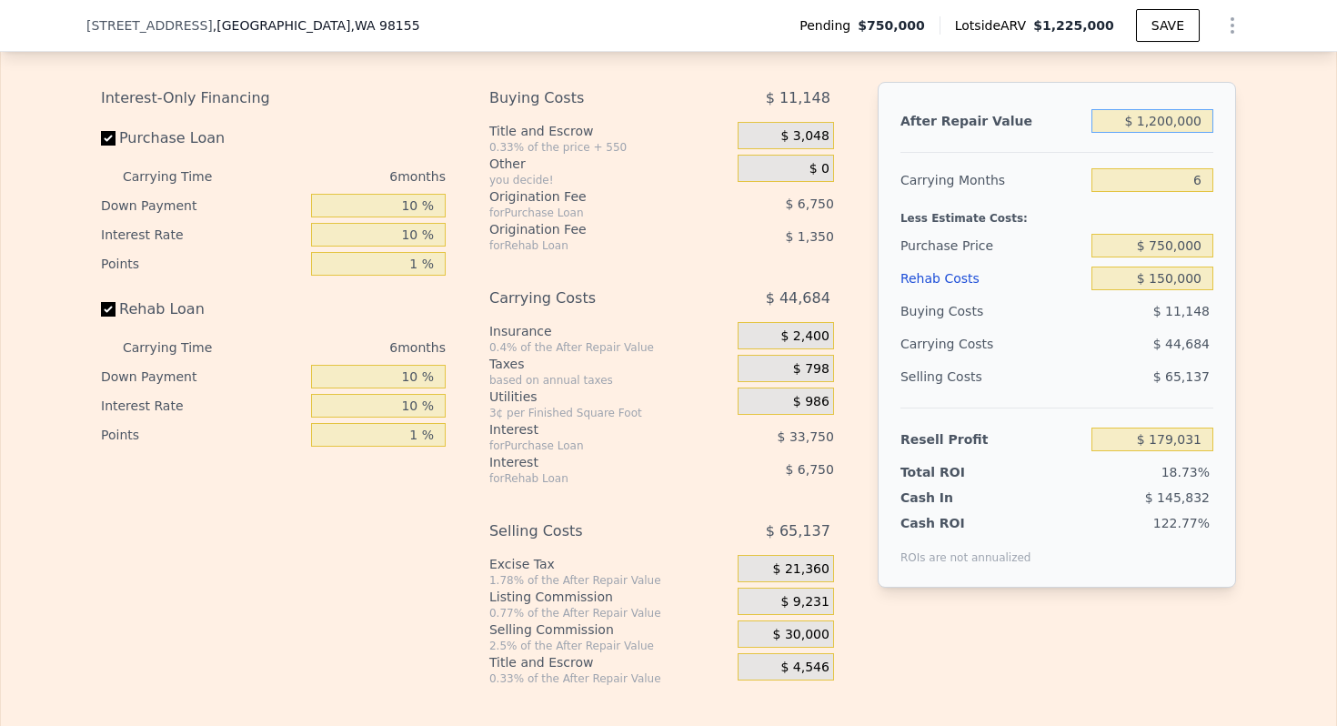
click at [1160, 117] on input "$ 1,200,000" at bounding box center [1152, 121] width 122 height 24
type input "$ 110,000"
type input "-$ 850,122"
type input "$ 1,100,000"
type input "$ 84,613"
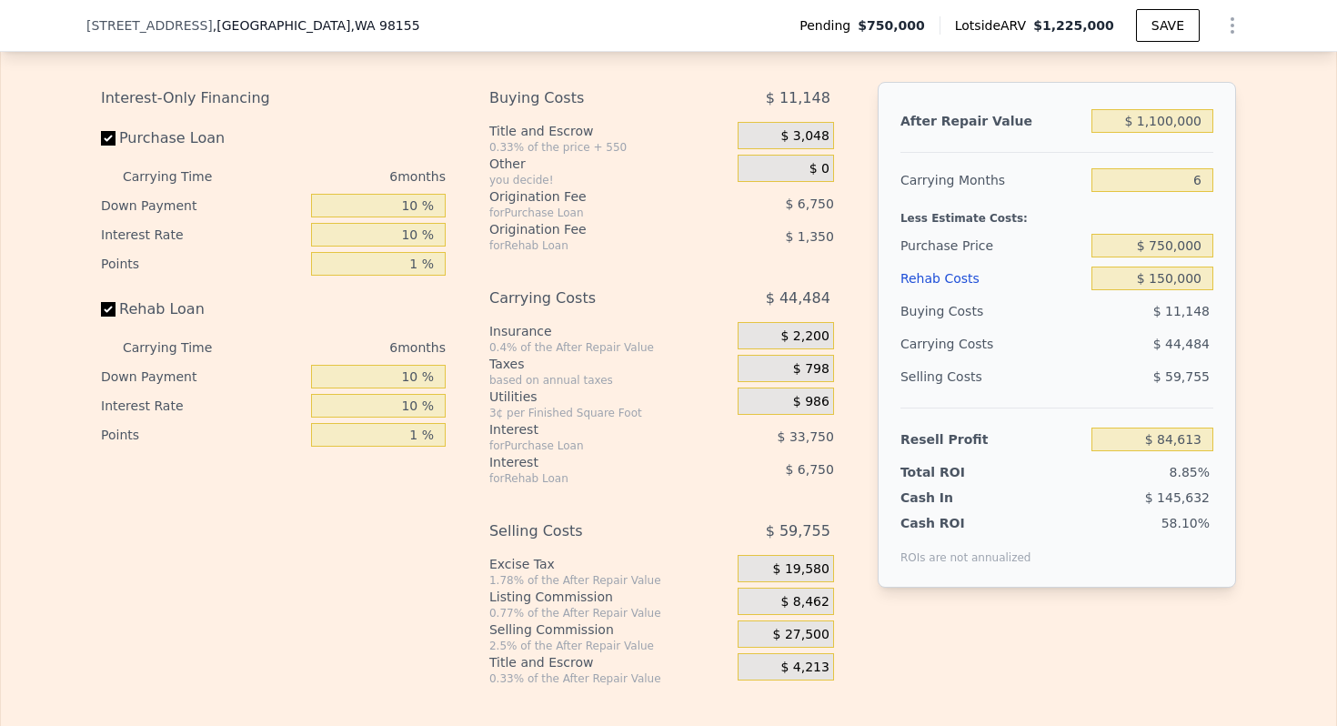
click at [1017, 150] on div at bounding box center [1056, 144] width 313 height 15
click at [1170, 118] on input "$ 1,100,000" at bounding box center [1152, 121] width 122 height 24
type input "$ 10"
type input "-$ 953,972"
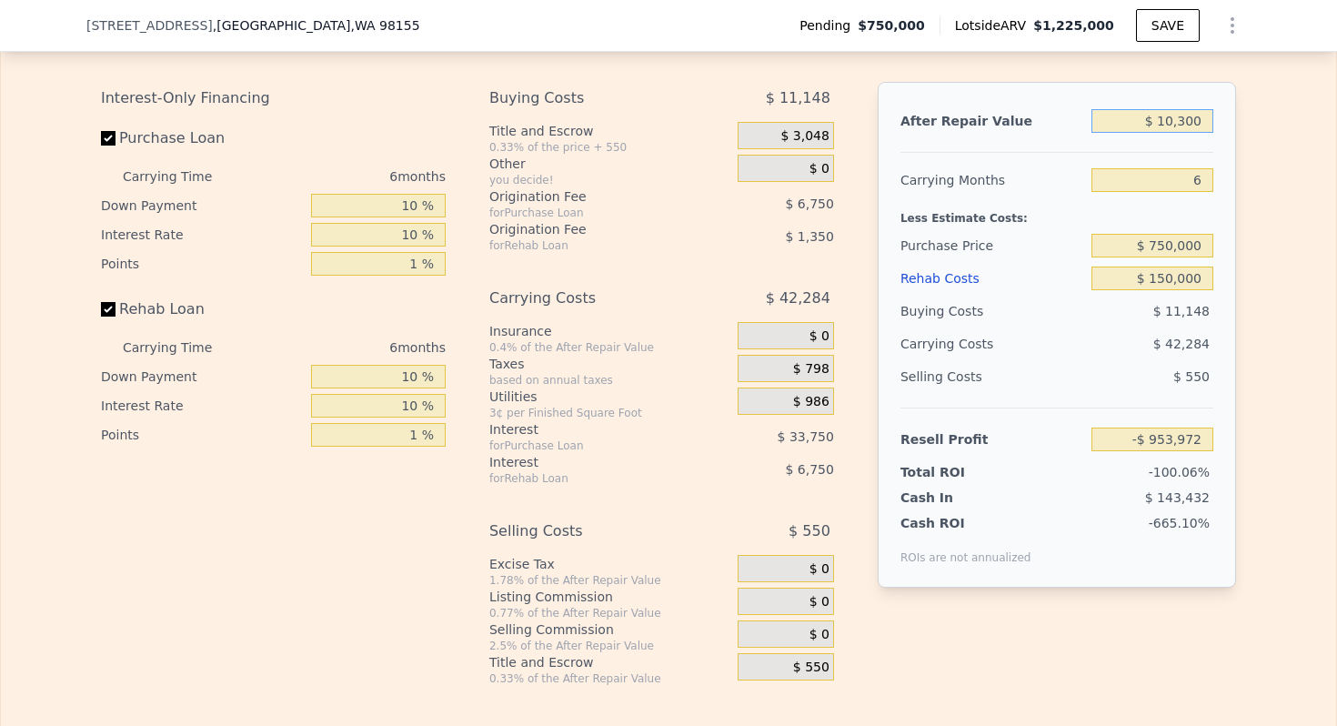
type input "$ 103,000"
type input "-$ 856,731"
type input "$ 1,030,000"
type input "$ 18,521"
type input "$ 1,030,000"
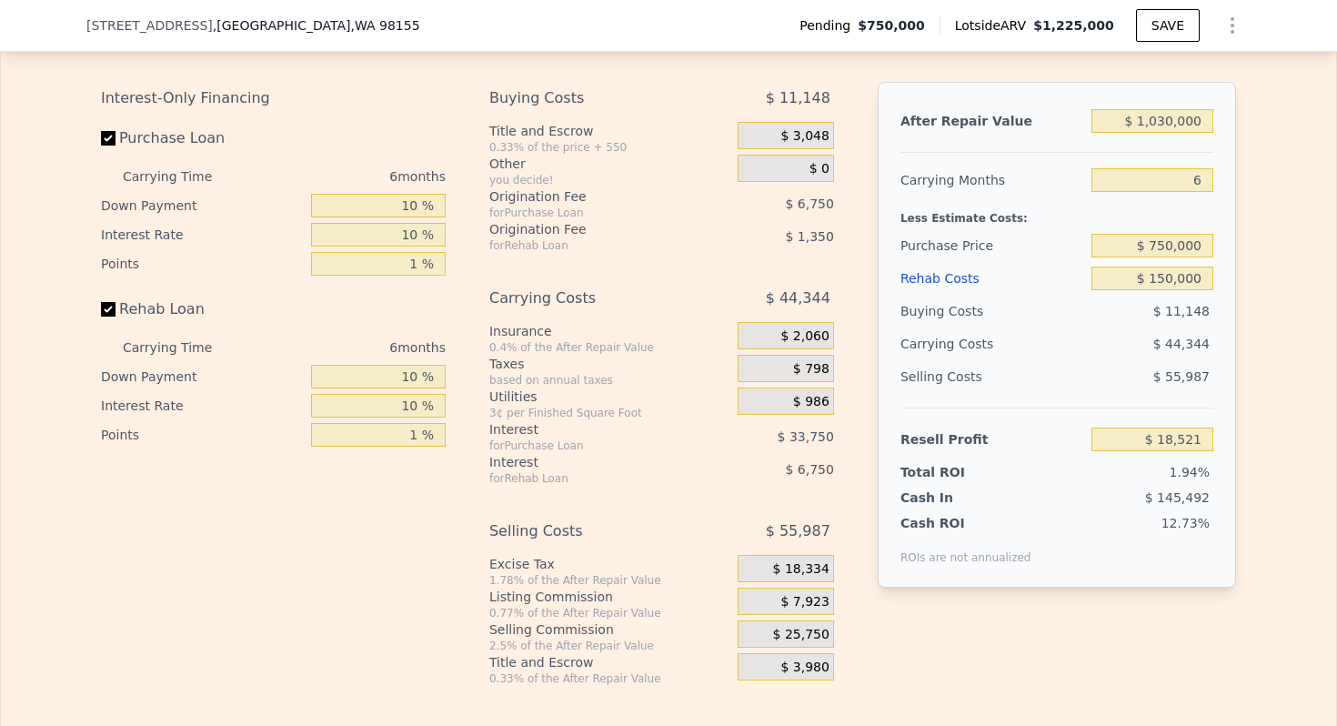
click at [991, 167] on div "Carrying Months" at bounding box center [992, 180] width 184 height 33
click at [1163, 251] on input "$ 750,000" at bounding box center [1152, 246] width 122 height 24
click at [1175, 238] on input "$ 815,000" at bounding box center [1152, 246] width 122 height 24
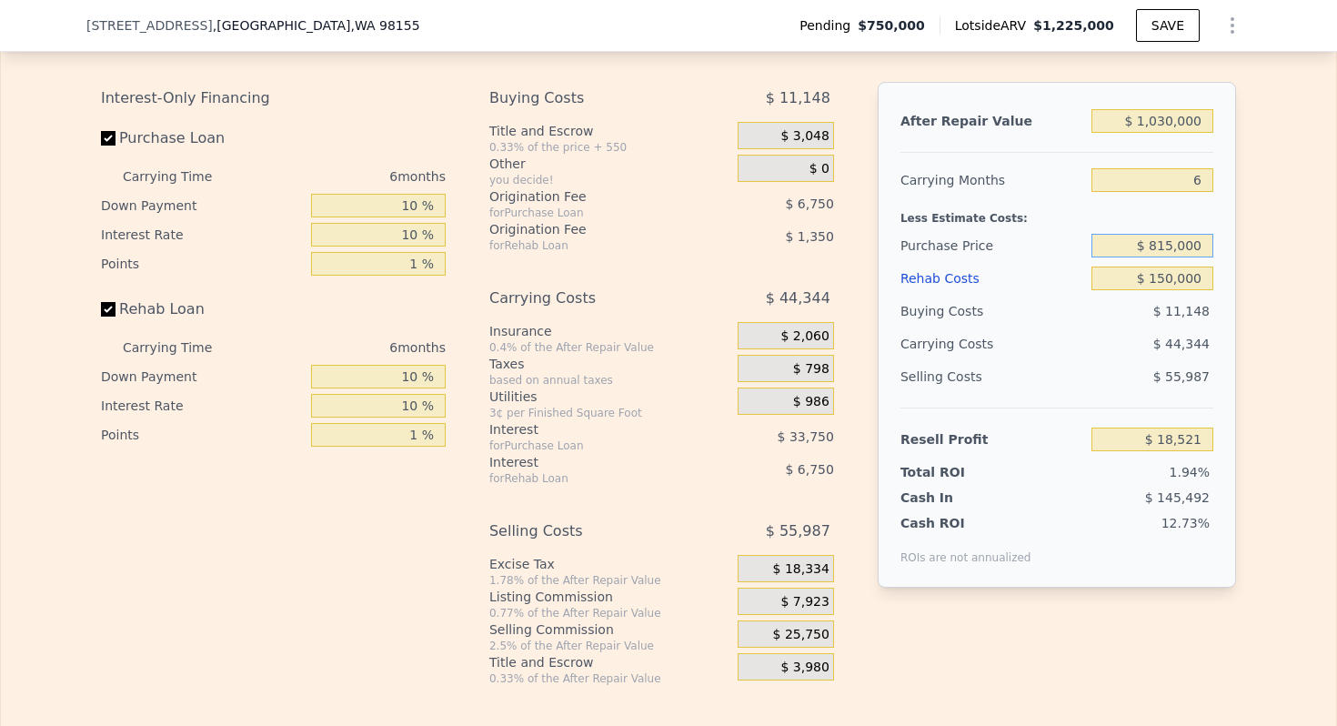
click at [1175, 238] on input "$ 815,000" at bounding box center [1152, 246] width 122 height 24
type input "$ 820,000"
click at [1010, 196] on div "Less Estimate Costs:" at bounding box center [1056, 212] width 313 height 33
type input "-$ 55,492"
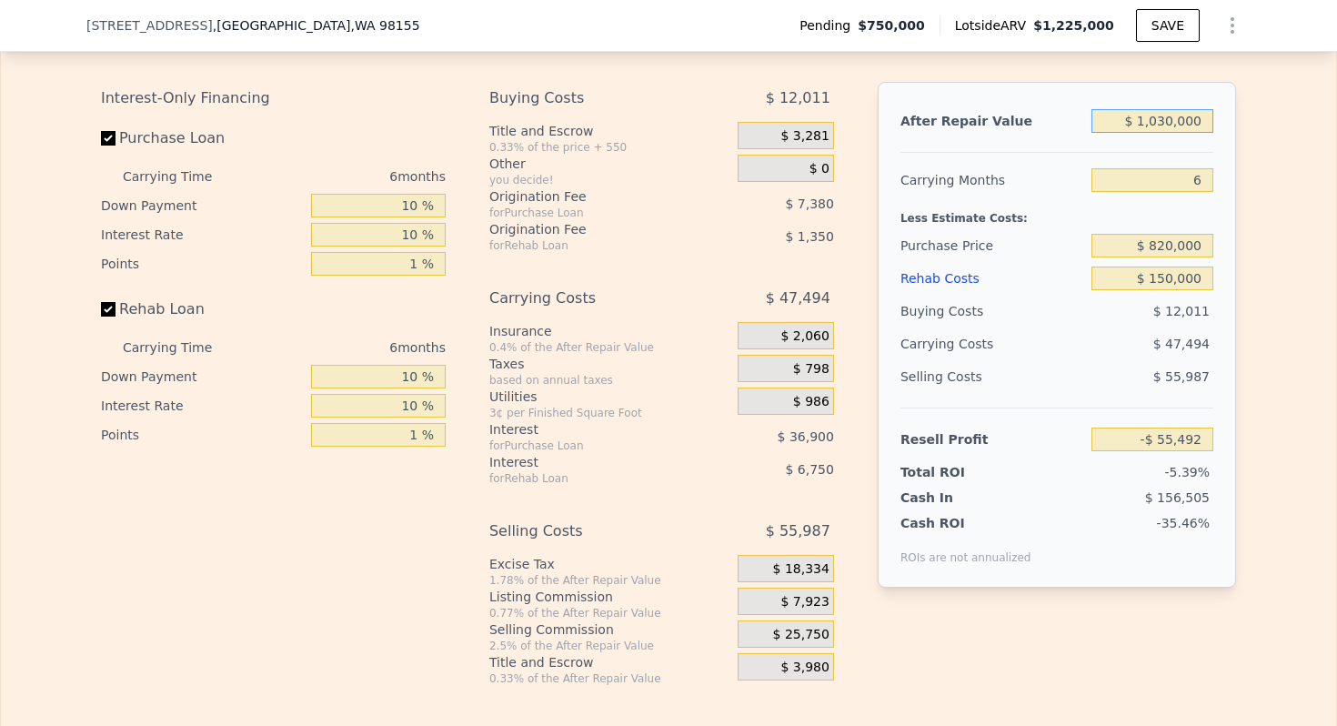
click at [1180, 126] on input "$ 1,030,000" at bounding box center [1152, 121] width 122 height 24
type input "$ 1"
type input "-$ 1,027,994"
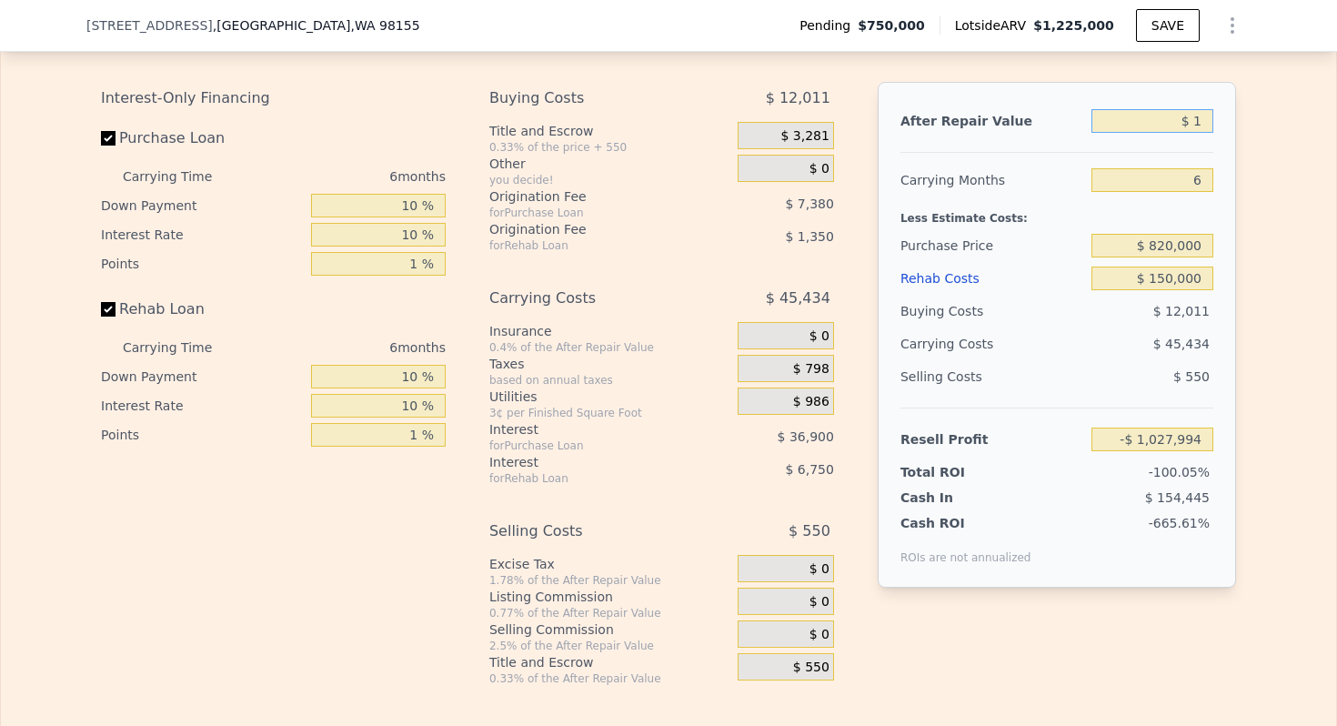
type input "$ 10"
type input "-$ 1,027,985"
type input "$ 107"
type input "-$ 1,027,894"
type input "$ 1,070"
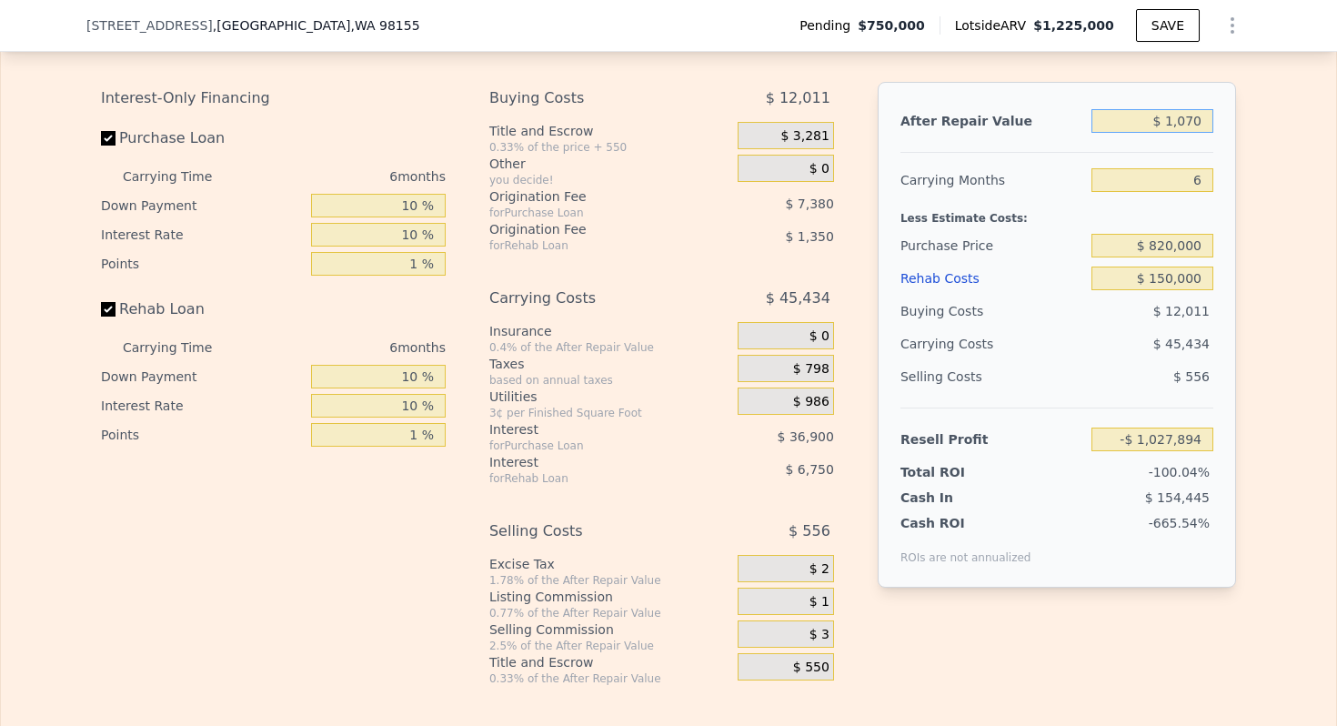
type input "-$ 1,026,985"
type input "$ 107,000"
type input "-$ 926,968"
type input "$ 1,070,000"
type input "-$ 17,725"
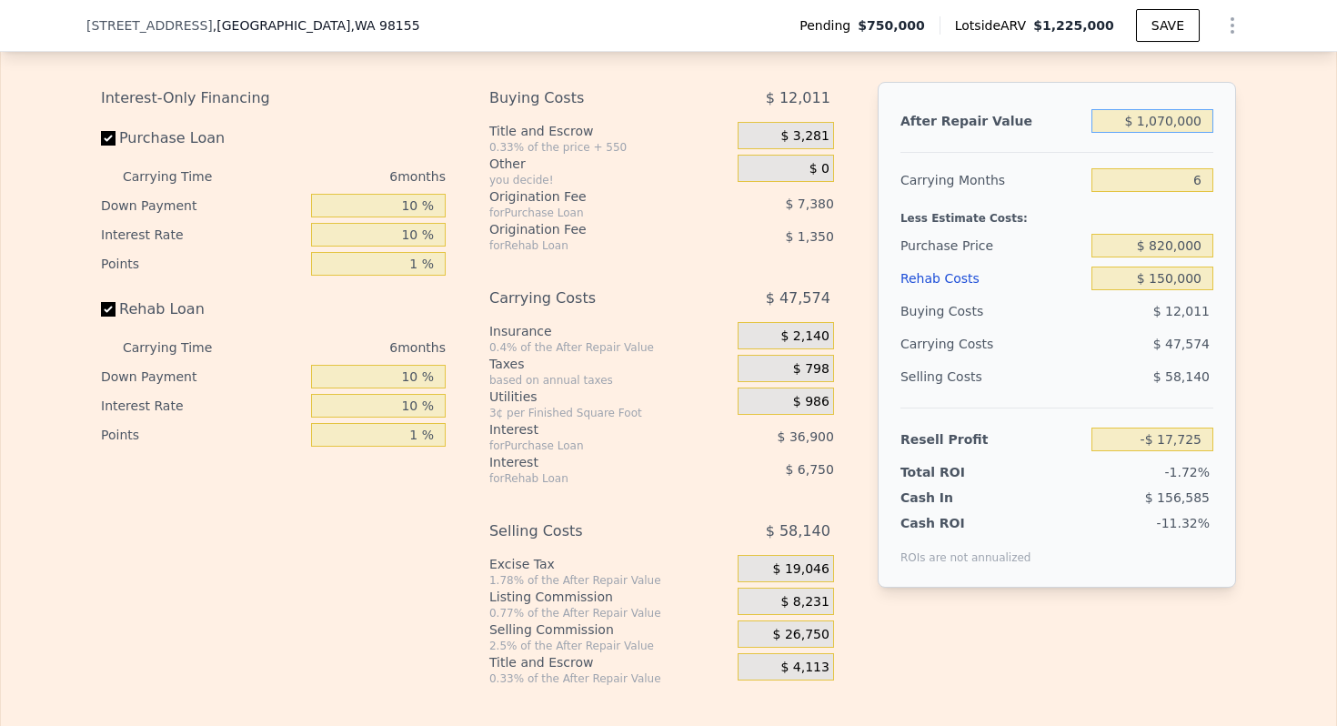
click at [1157, 115] on input "$ 1,070,000" at bounding box center [1152, 121] width 122 height 24
type input "$ 1,090"
type input "-$ 1,027,985"
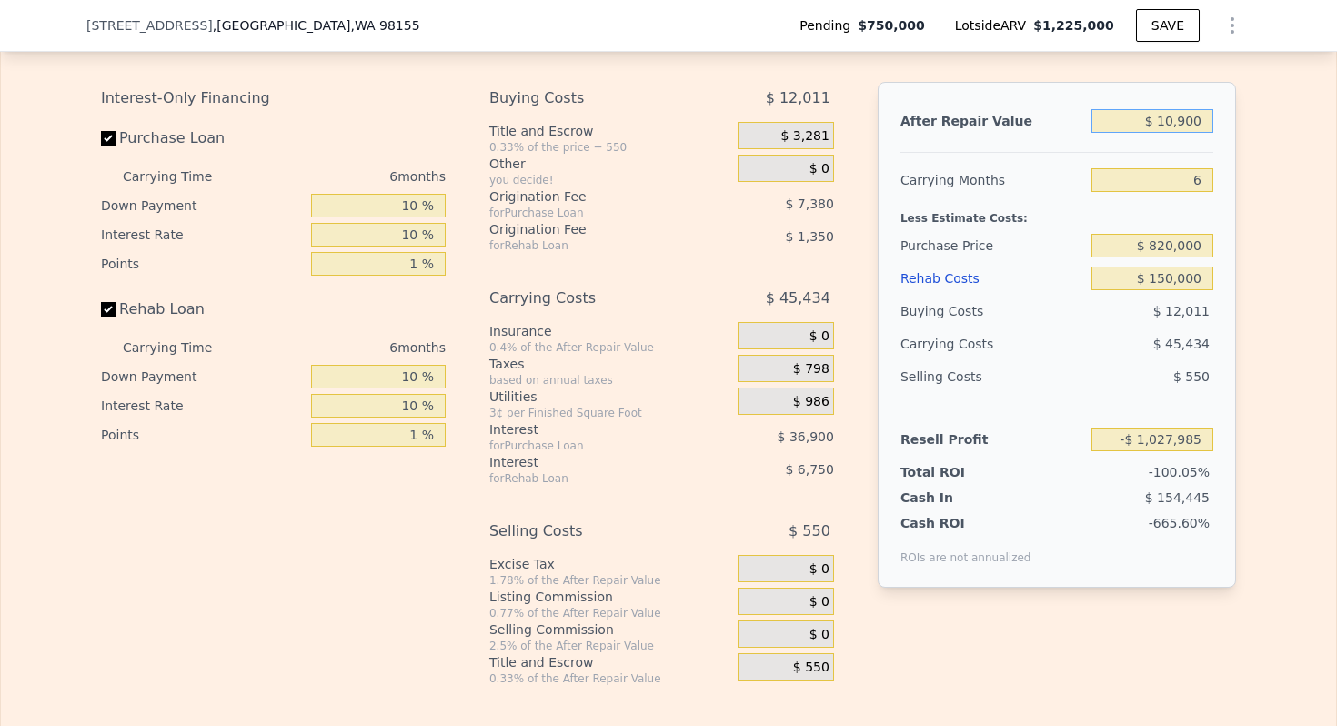
type input "$ 109,000"
type input "-$ 925,079"
type input "$ 1,090,000"
type input "$ 1,158"
type input "$ 1,090,000"
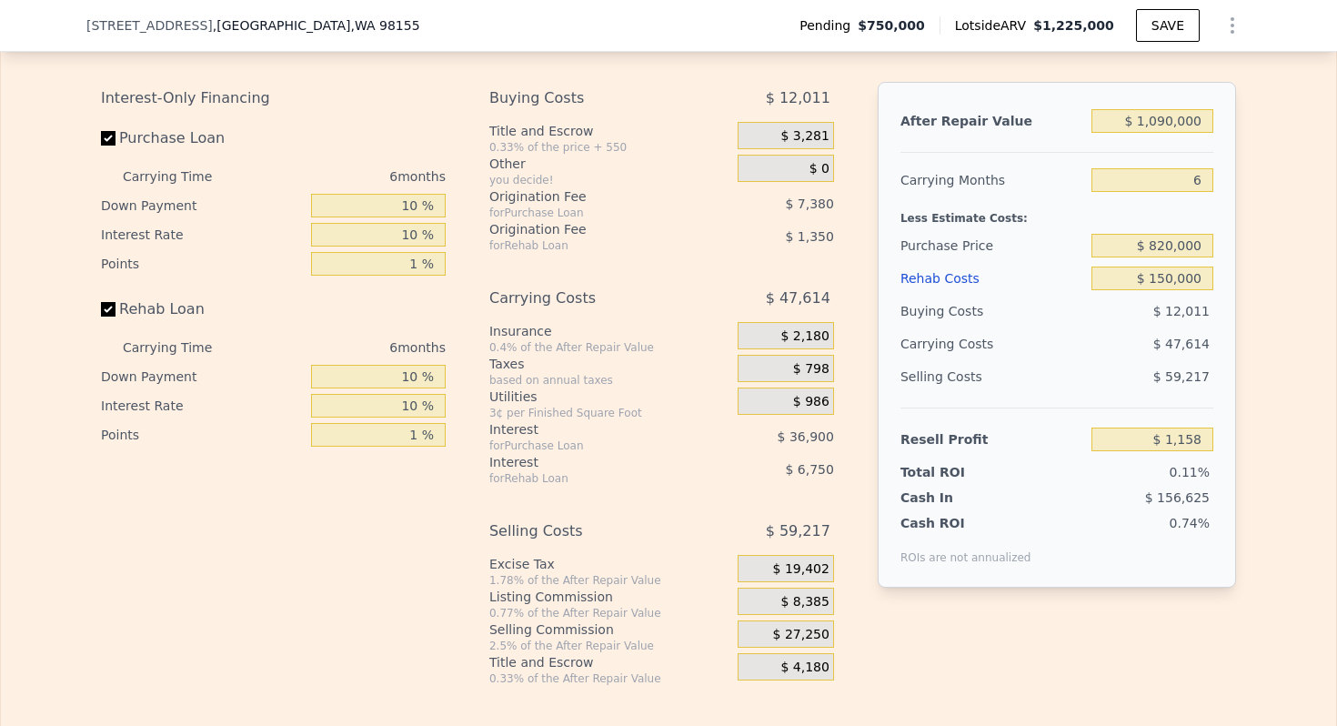
click at [961, 335] on div "Carrying Costs" at bounding box center [957, 343] width 114 height 33
click at [816, 596] on span "$ 8,385" at bounding box center [804, 602] width 48 height 16
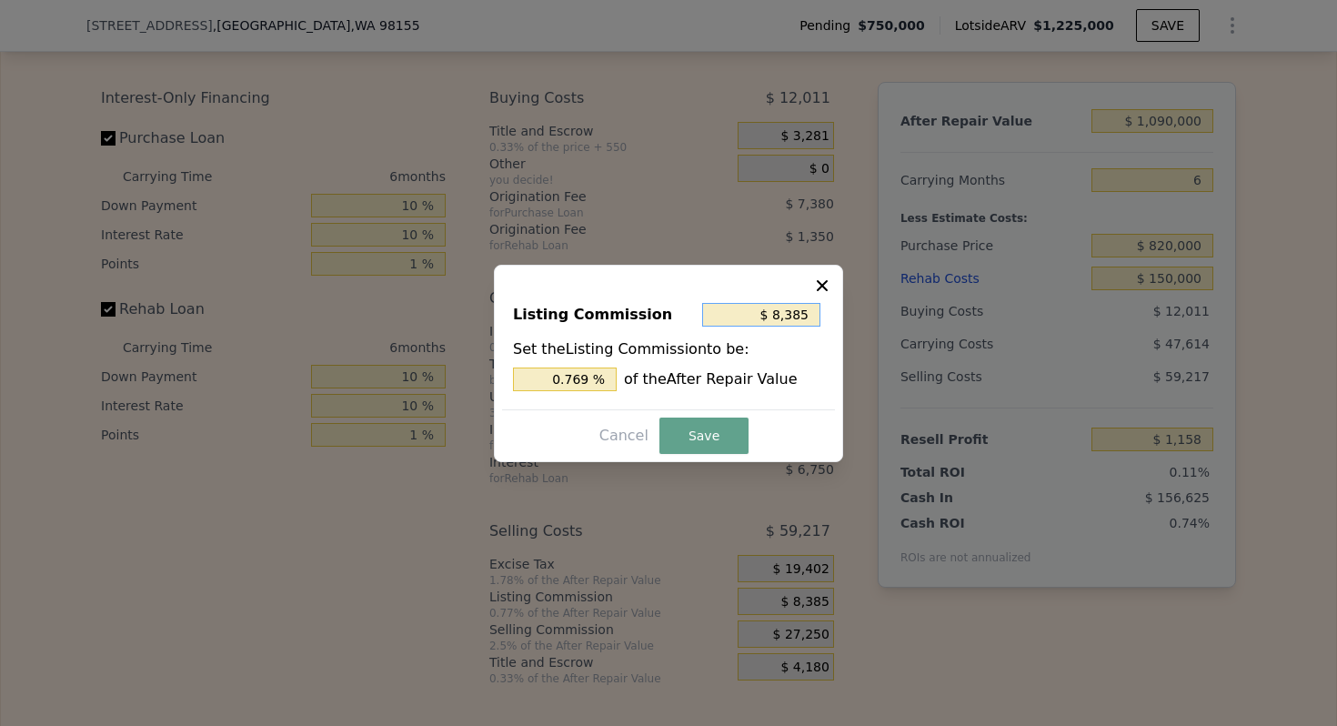
click at [776, 317] on input "$ 8,385" at bounding box center [761, 315] width 118 height 24
type input "$ 1"
type input "0.000 %"
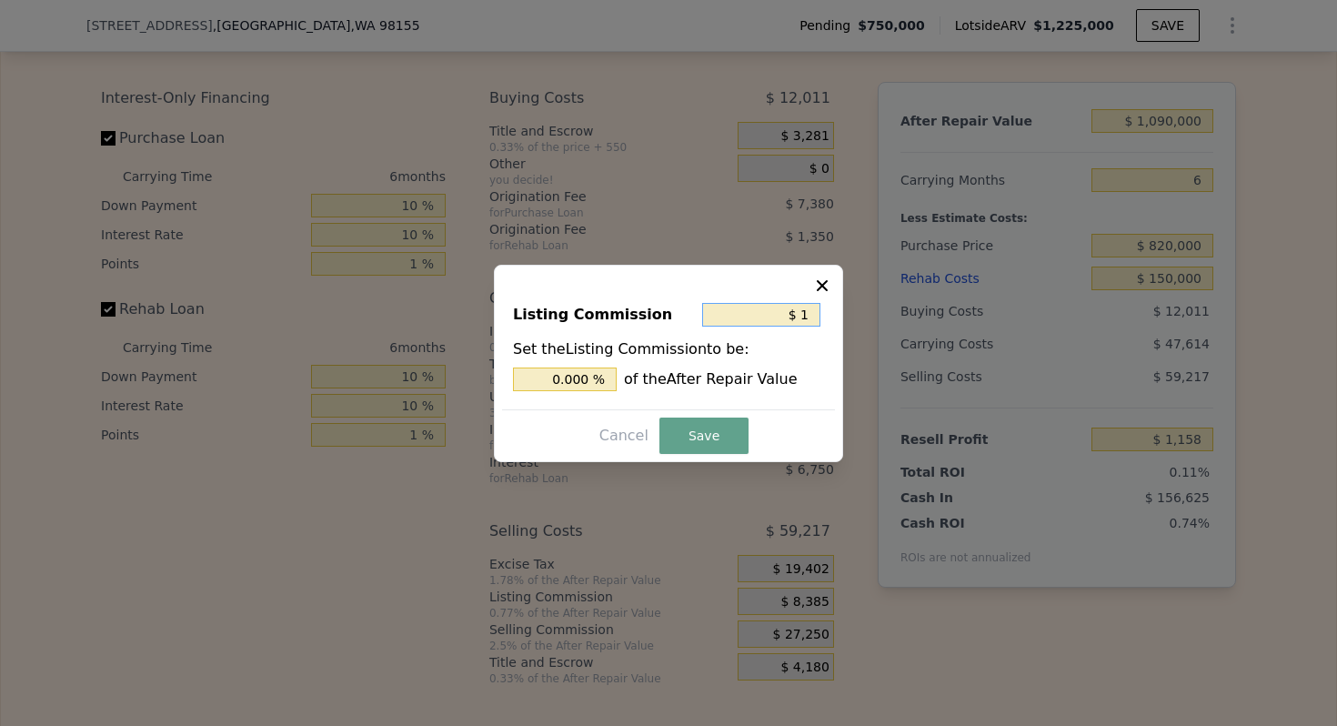
type input "$ 10"
type input "0.001 %"
type input "$ 100"
type input "0.009 %"
type input "$ 1,000"
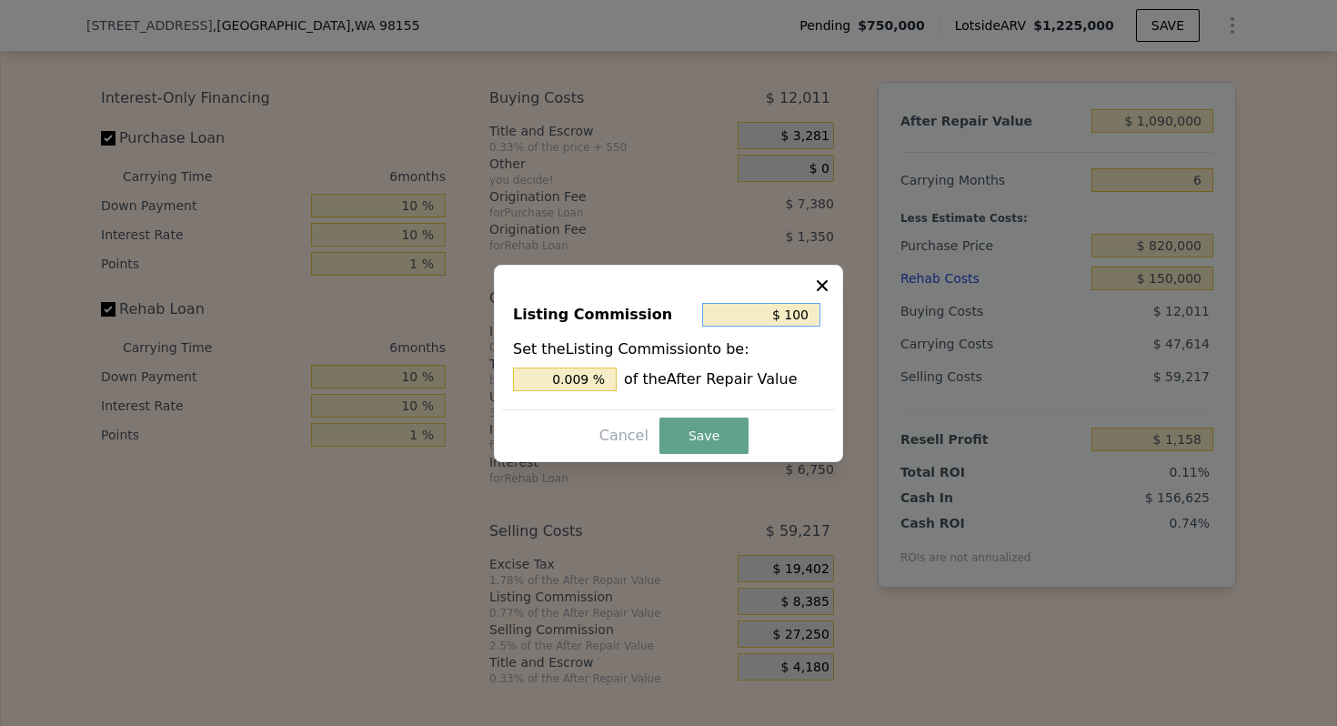
type input "0.092 %"
type input "$ 10,000"
type input "0.917 %"
type input "$ 10,000"
click at [694, 419] on button "Save" at bounding box center [703, 435] width 89 height 36
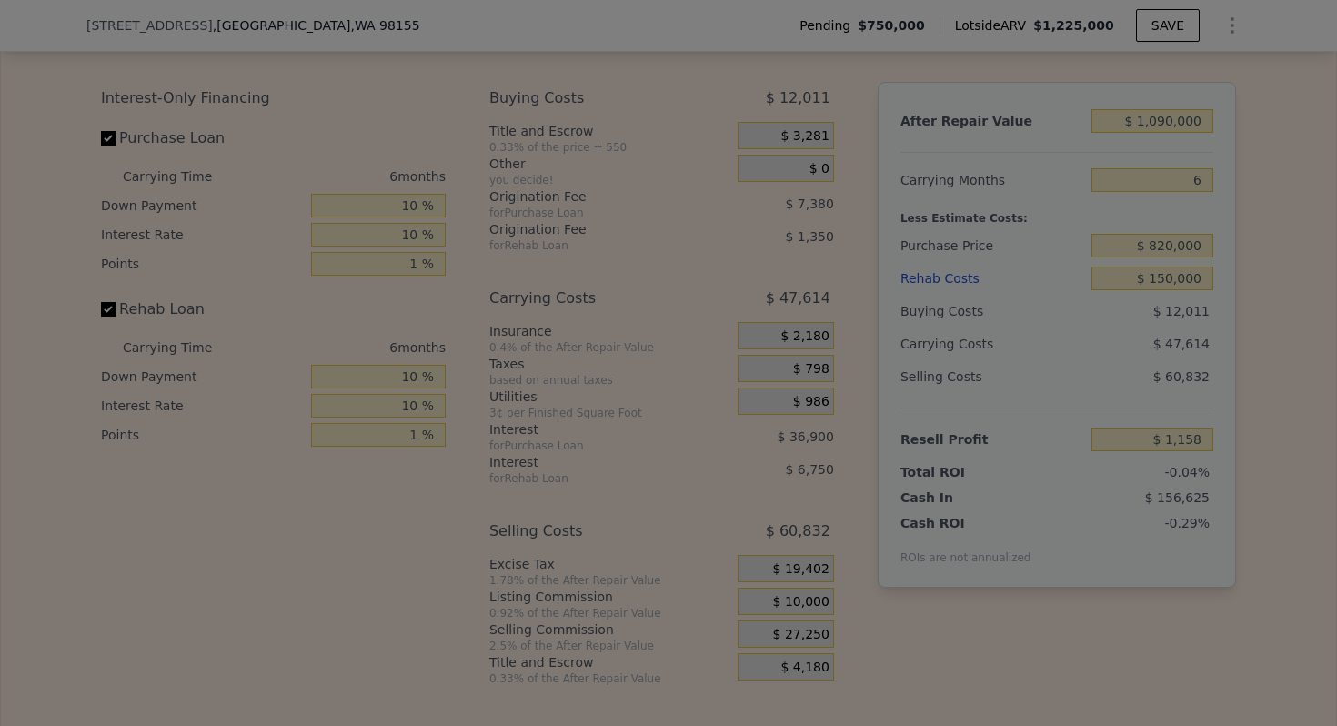
type input "-$ 457"
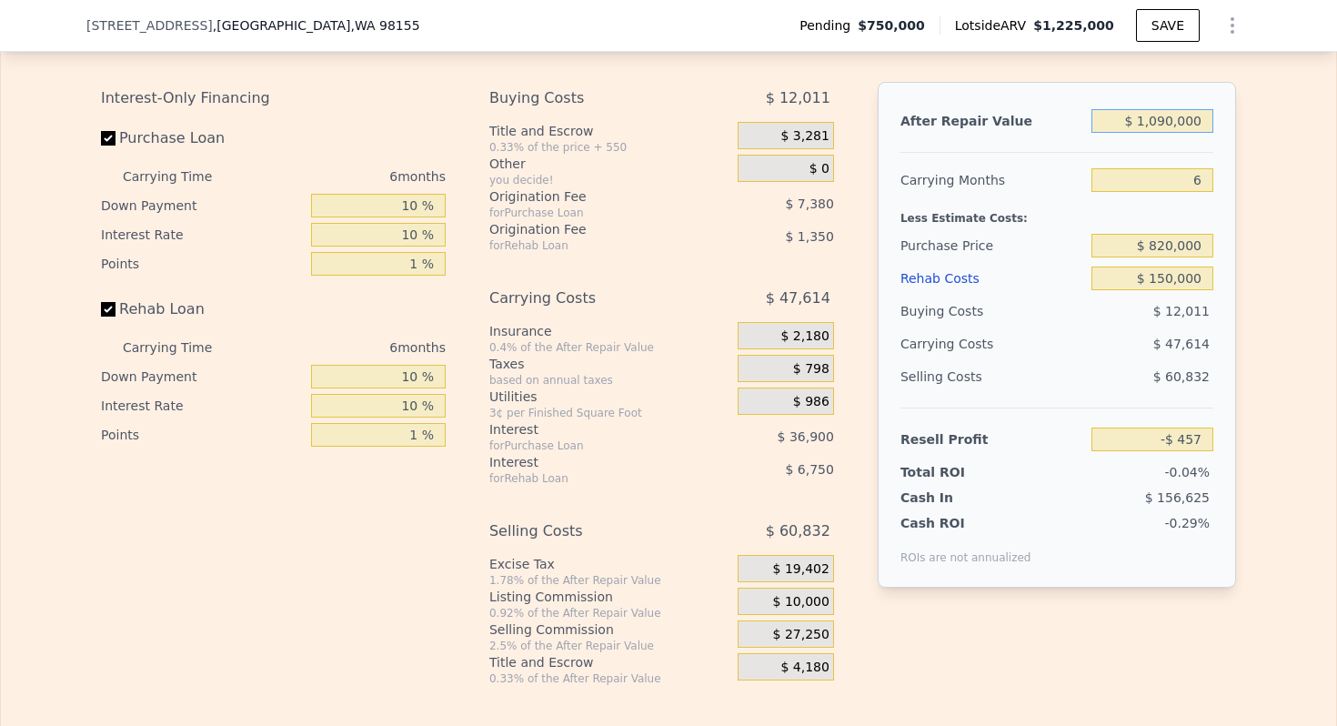
click at [1164, 122] on input "$ 1,090,000" at bounding box center [1152, 121] width 122 height 24
type input "$ 12,000"
type input "-$ 1,016,683"
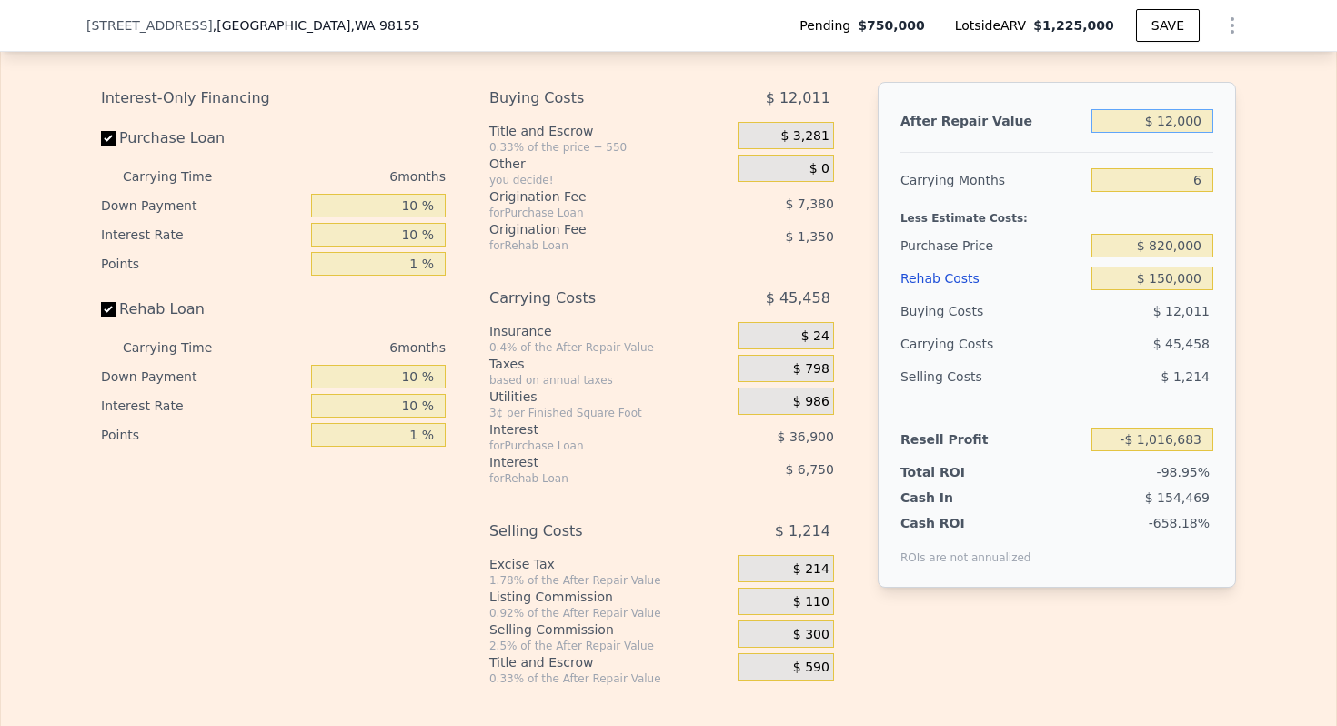
type input "$ 120,000"
type input "-$ 914,872"
type input "$ 1,200,000"
type input "$ 103,240"
type input "$ 1,200,000"
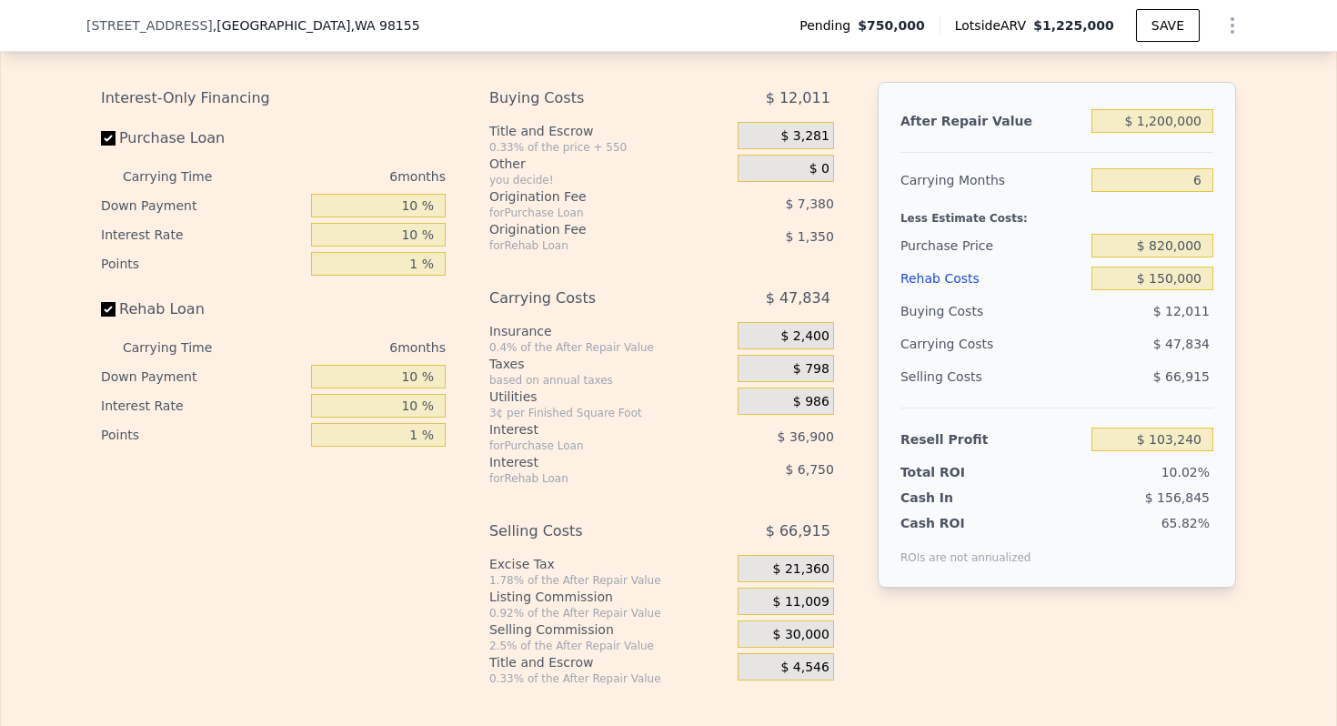
click at [979, 214] on div "Less Estimate Costs:" at bounding box center [1056, 212] width 313 height 33
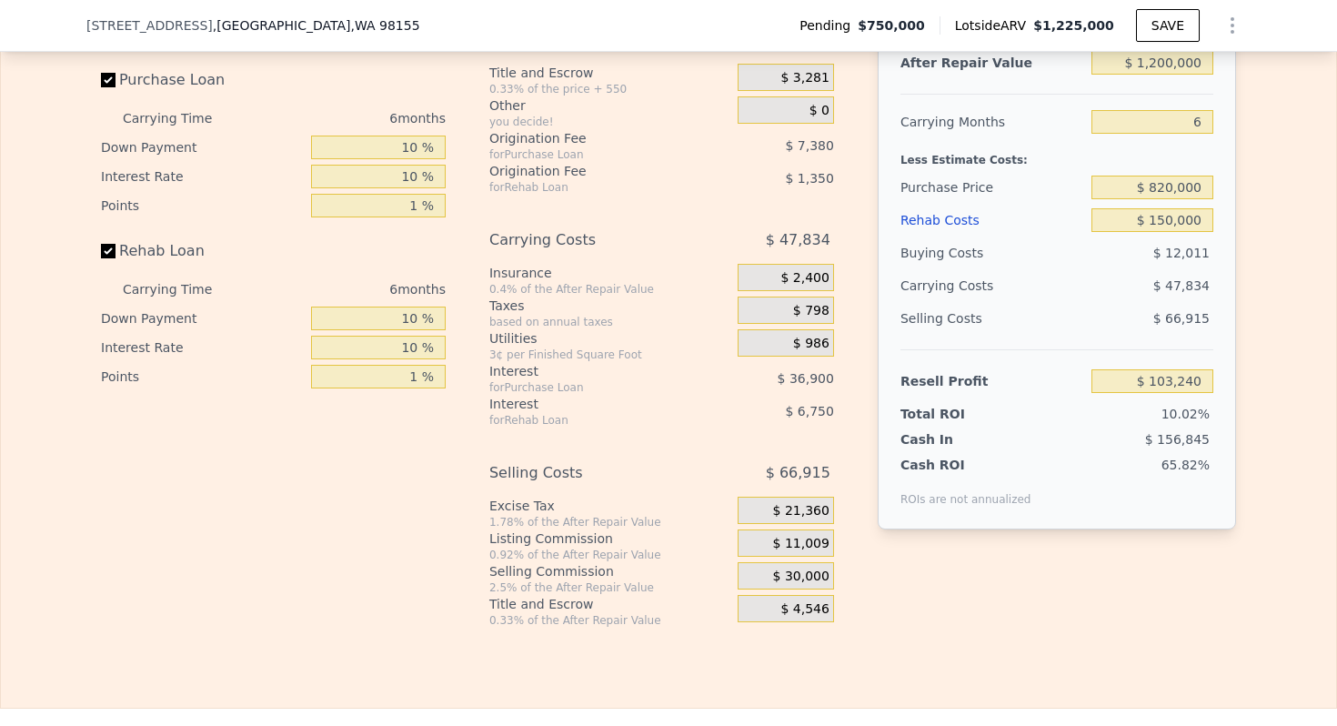
scroll to position [2973, 0]
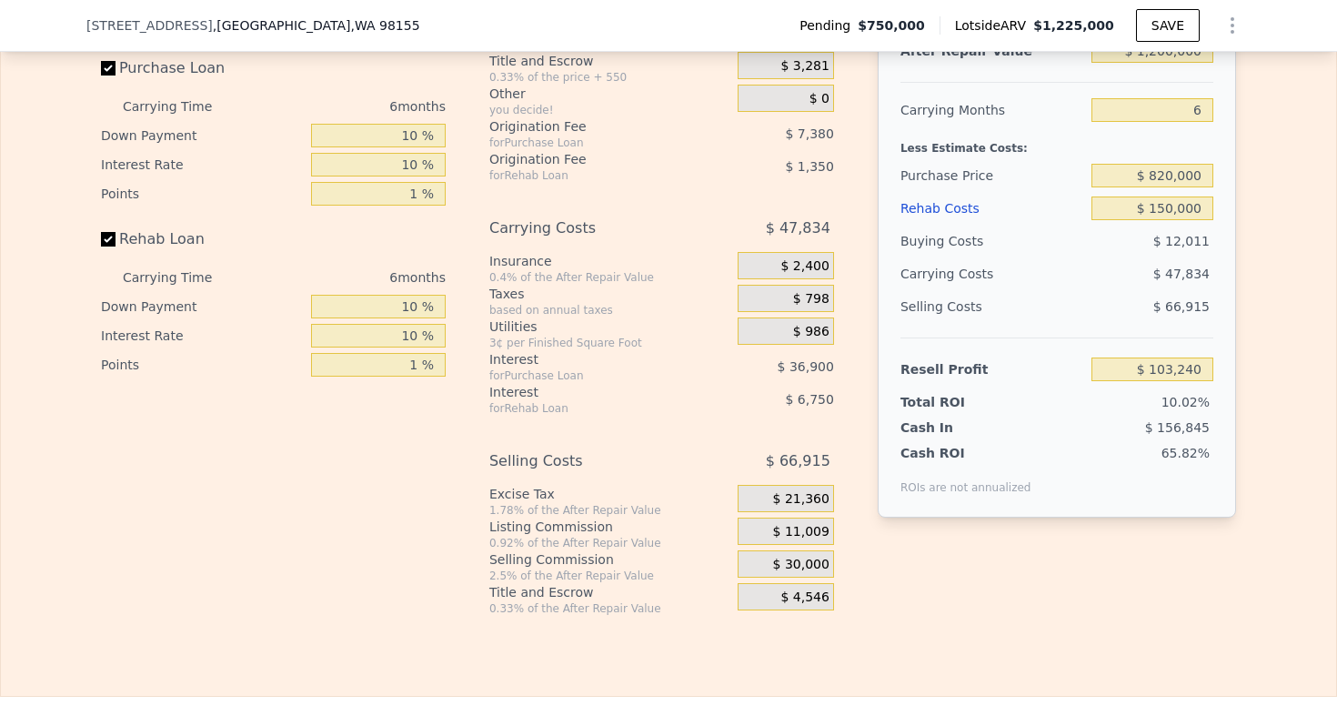
click at [806, 524] on span "$ 11,009" at bounding box center [801, 532] width 56 height 16
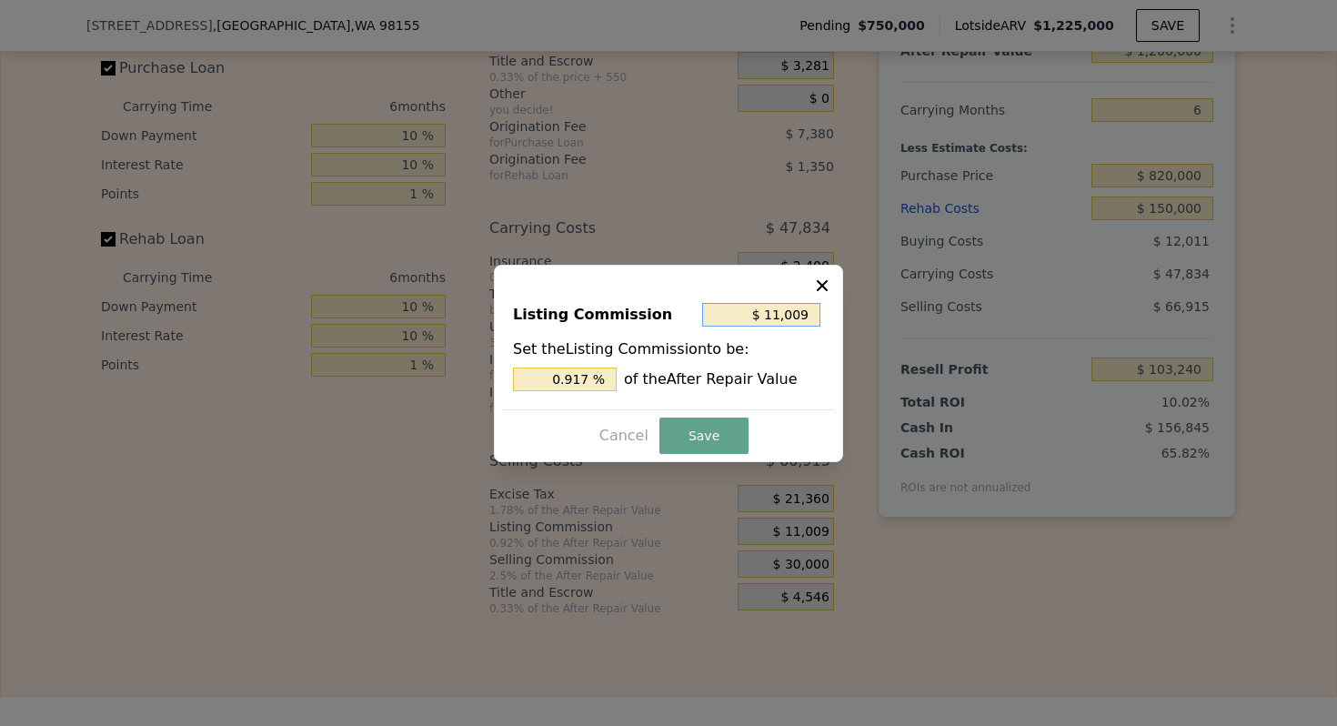
click at [782, 314] on input "$ 11,009" at bounding box center [761, 315] width 118 height 24
type input "$ 1"
type input "0.000 %"
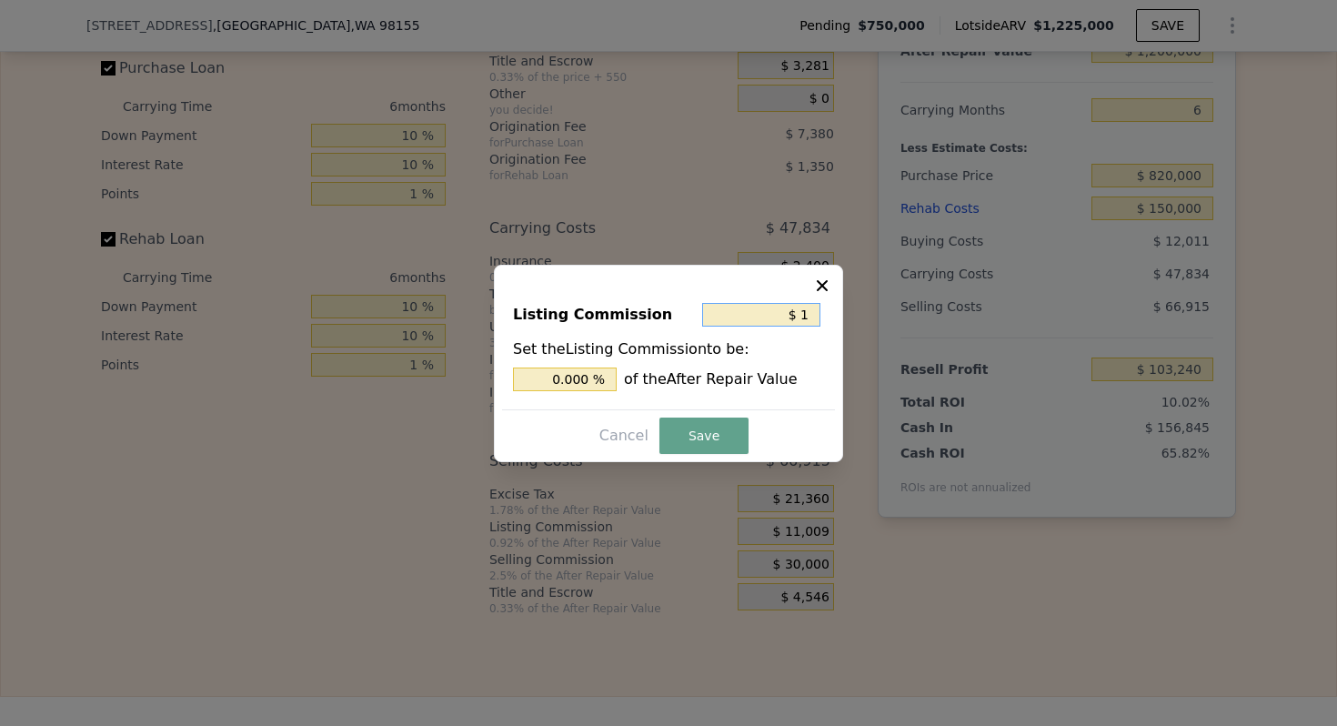
type input "$ 10"
type input "0.001 %"
type input "$ 100"
type input "0.008 %"
type input "$ 1,000"
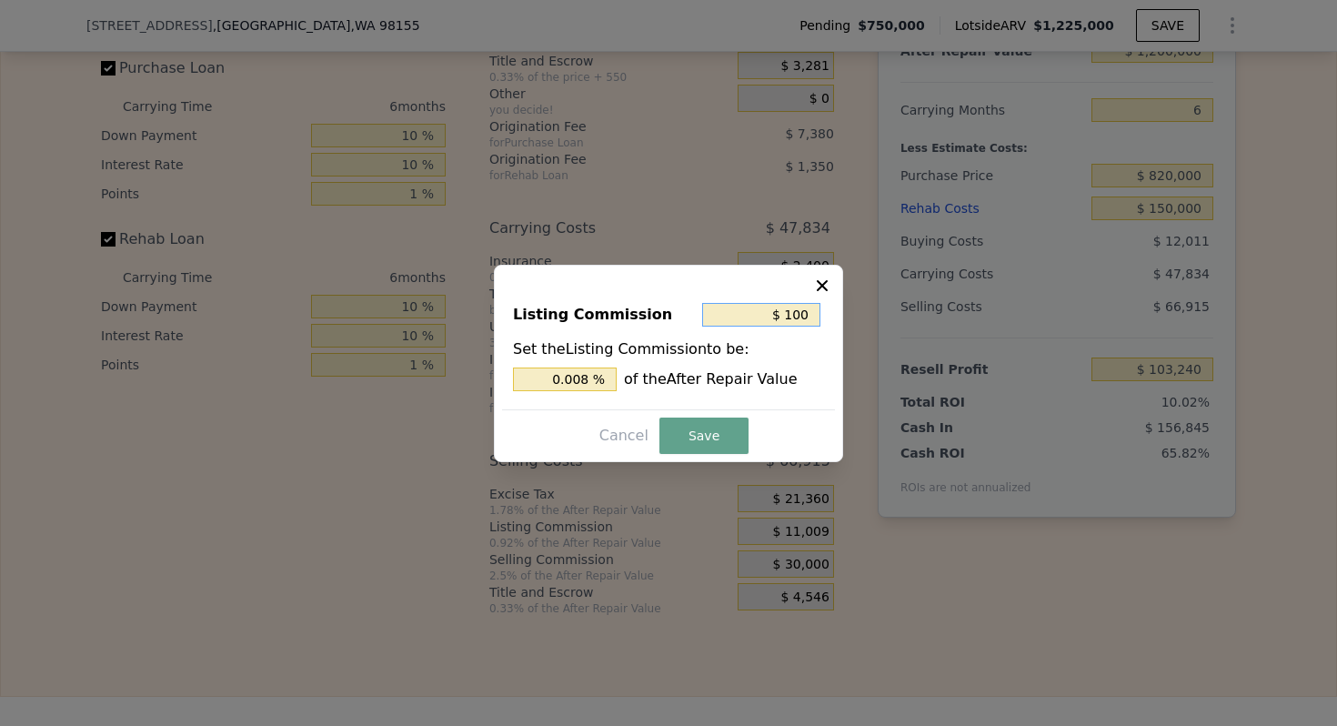
type input "0.083 %"
type input "$ 10,000"
type input "0.833 %"
type input "$ 10,000"
click at [715, 428] on button "Save" at bounding box center [703, 435] width 89 height 36
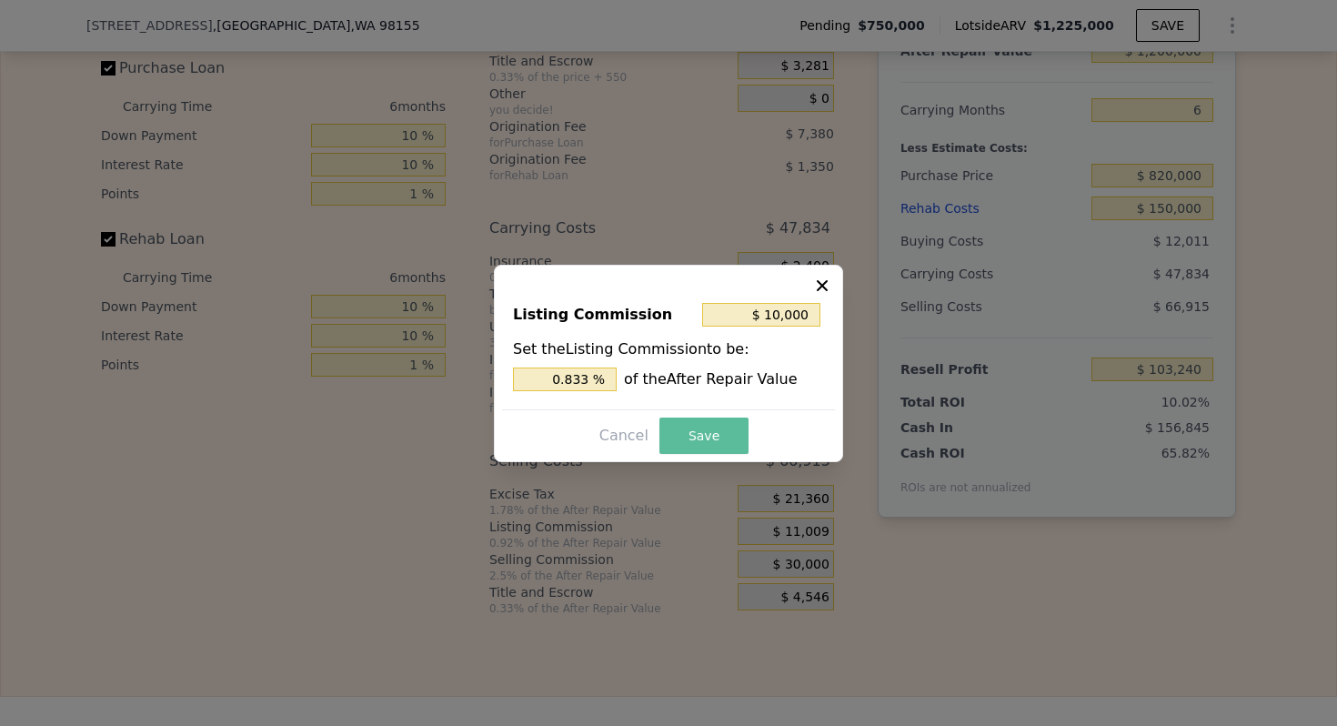
type input "$ 104,249"
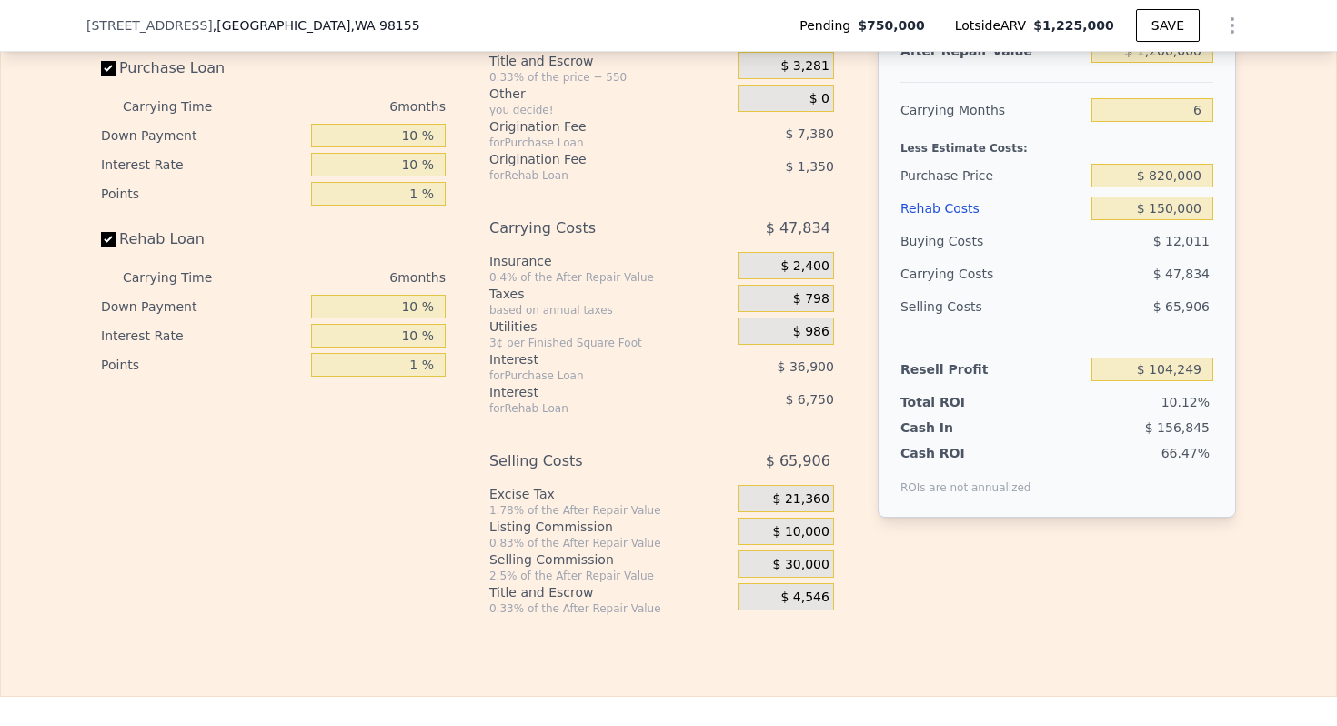
click at [956, 408] on div "Total ROI" at bounding box center [957, 402] width 114 height 18
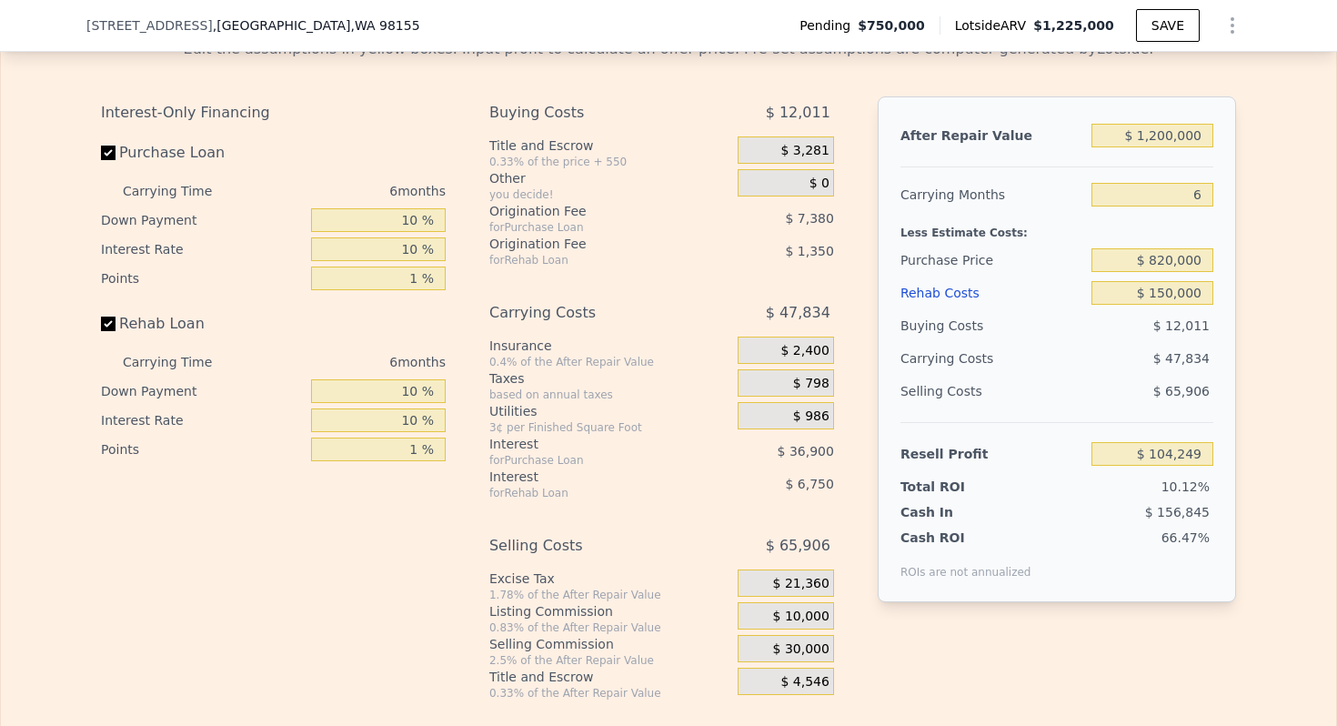
scroll to position [2913, 0]
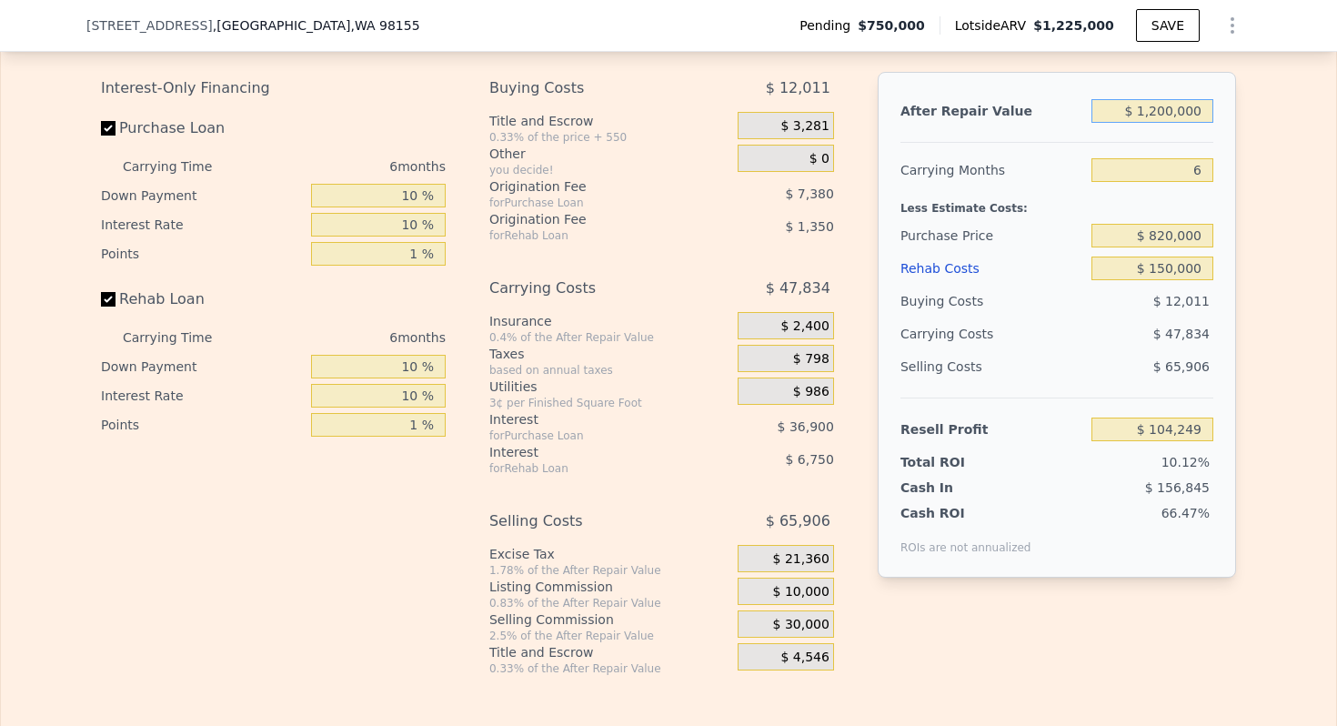
click at [1163, 105] on input "$ 1,200,000" at bounding box center [1152, 111] width 122 height 24
click at [991, 177] on div "Carrying Months" at bounding box center [992, 170] width 184 height 33
click at [924, 357] on div "Selling Costs" at bounding box center [992, 366] width 184 height 33
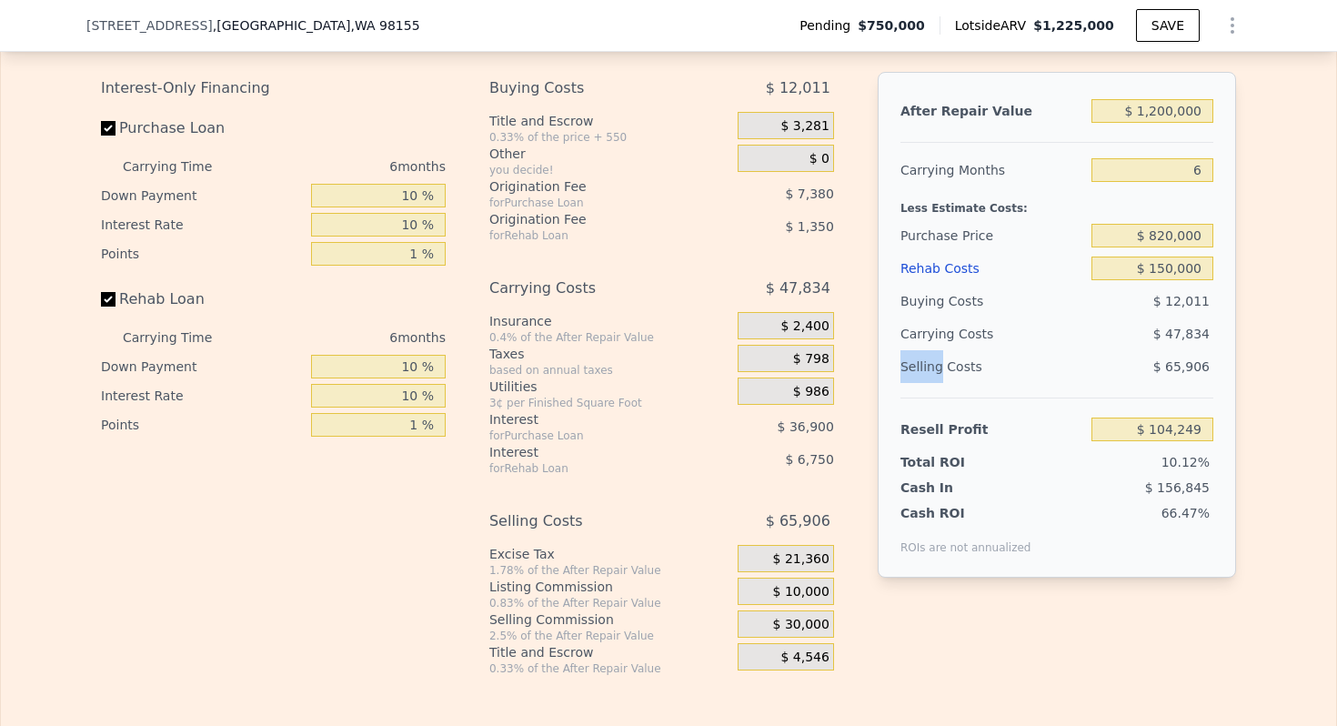
click at [924, 357] on div "Selling Costs" at bounding box center [992, 366] width 184 height 33
click at [956, 336] on div "Carrying Costs" at bounding box center [957, 333] width 114 height 33
